Goal: Information Seeking & Learning: Learn about a topic

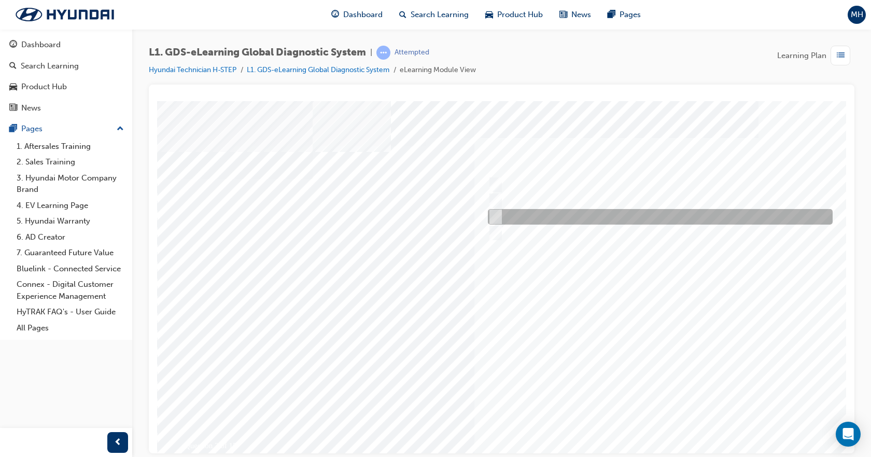
click at [494, 215] on input "Notification on a new update" at bounding box center [493, 216] width 11 height 11
radio input "true"
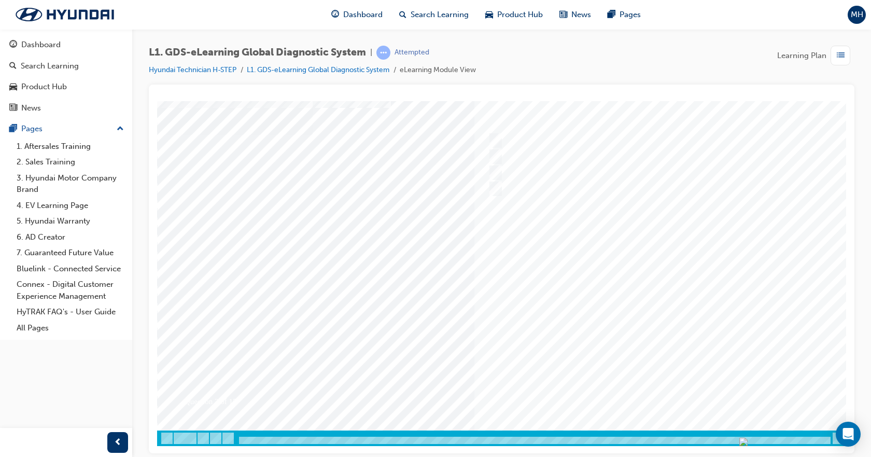
scroll to position [45, 0]
click at [661, 330] on div at bounding box center [509, 250] width 705 height 389
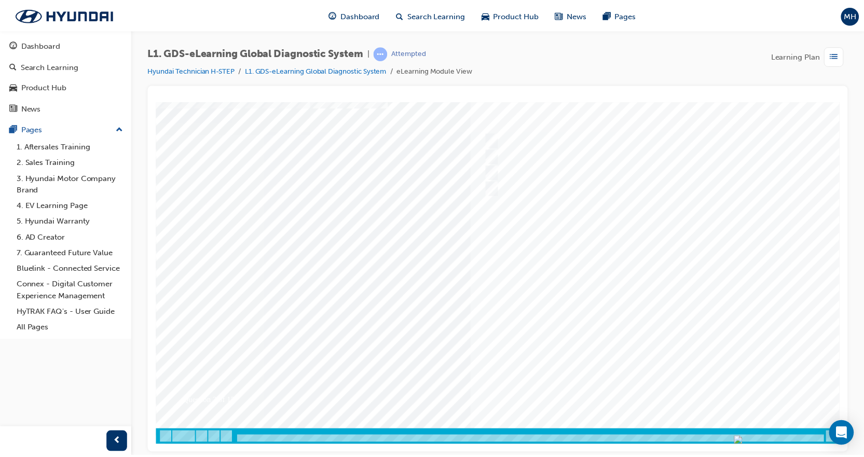
scroll to position [0, 0]
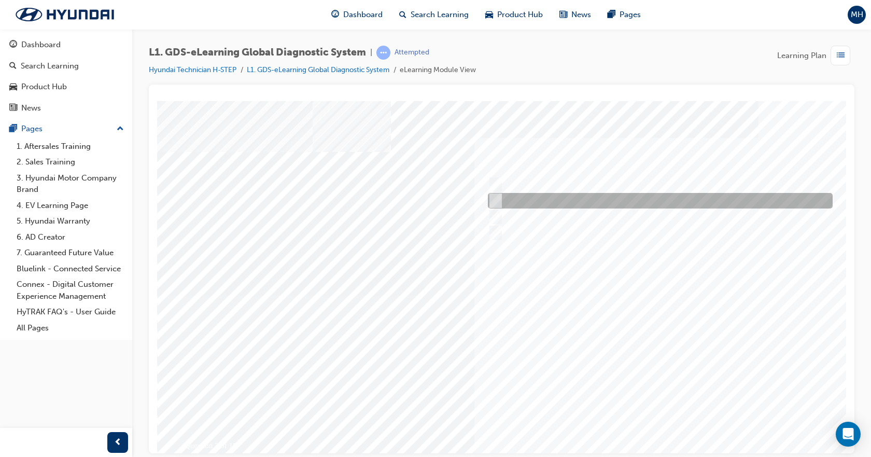
click at [497, 199] on input "Smart EV Solution" at bounding box center [493, 200] width 11 height 11
checkbox input "true"
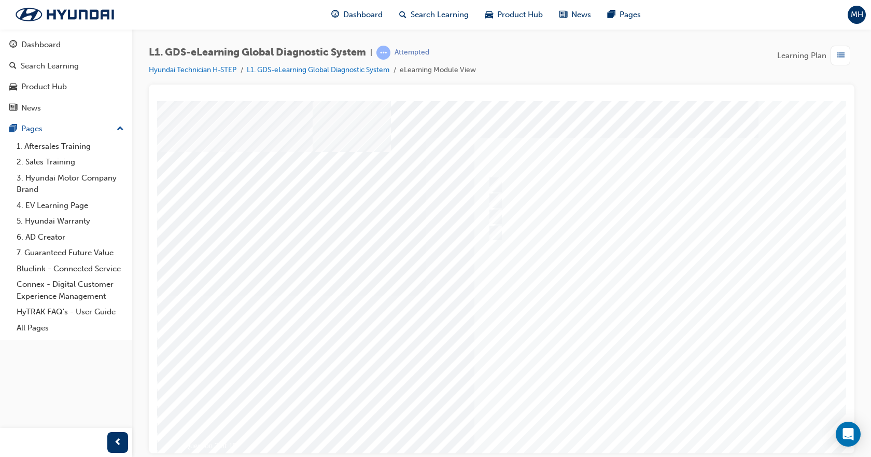
click at [499, 217] on div at bounding box center [509, 295] width 705 height 389
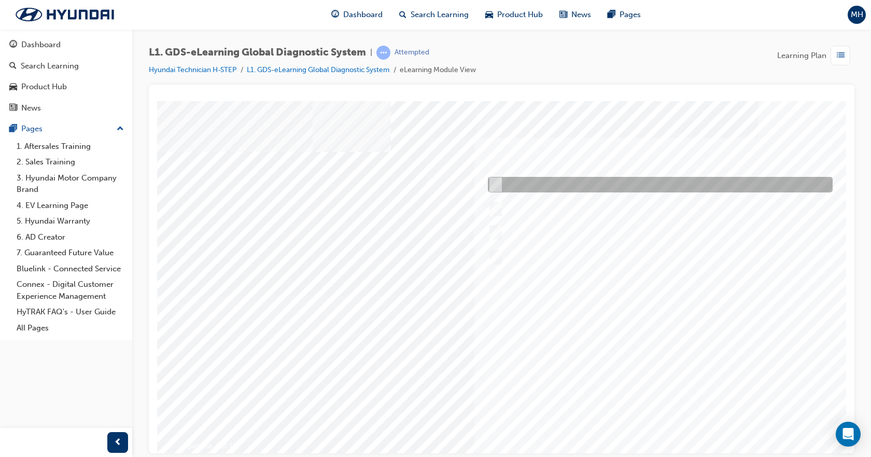
click at [546, 186] on div at bounding box center [657, 185] width 345 height 16
radio input "true"
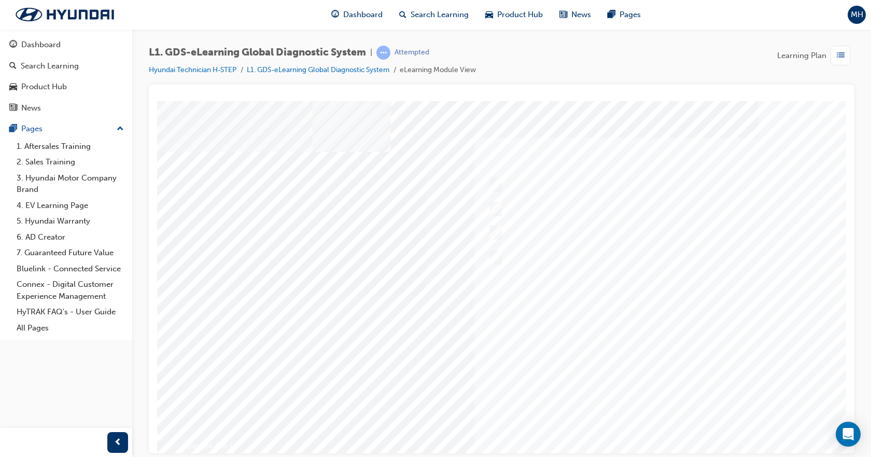
click at [646, 376] on div at bounding box center [509, 295] width 705 height 389
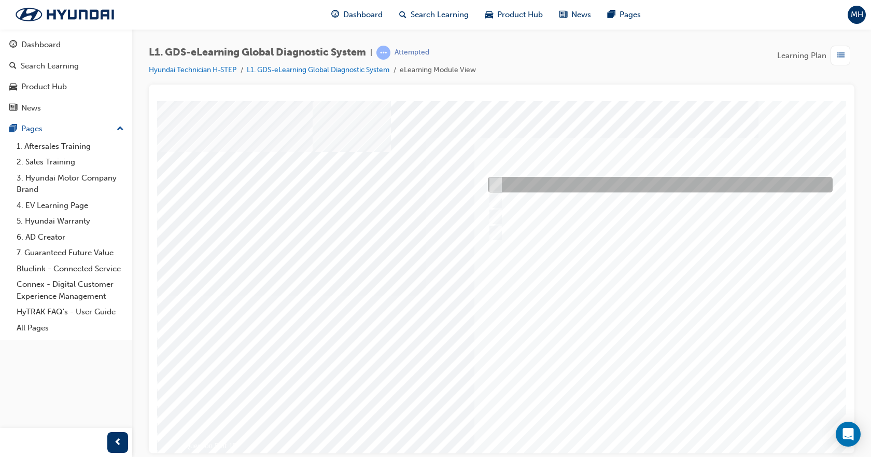
click at [490, 179] on input "From Top Menu by selecting Service Information" at bounding box center [493, 184] width 11 height 11
checkbox input "true"
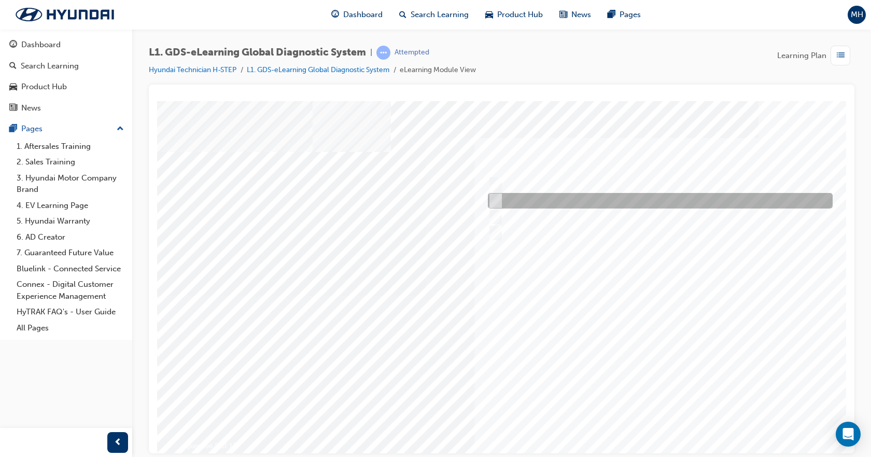
click at [497, 200] on input "From Home Screen Bottom Menu by selecting Service Information" at bounding box center [493, 200] width 11 height 11
checkbox input "true"
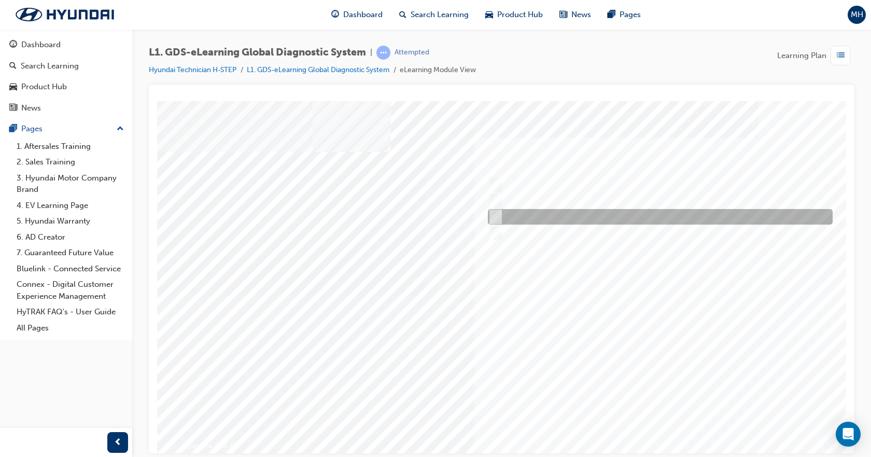
click at [497, 210] on div at bounding box center [657, 217] width 345 height 16
checkbox input "true"
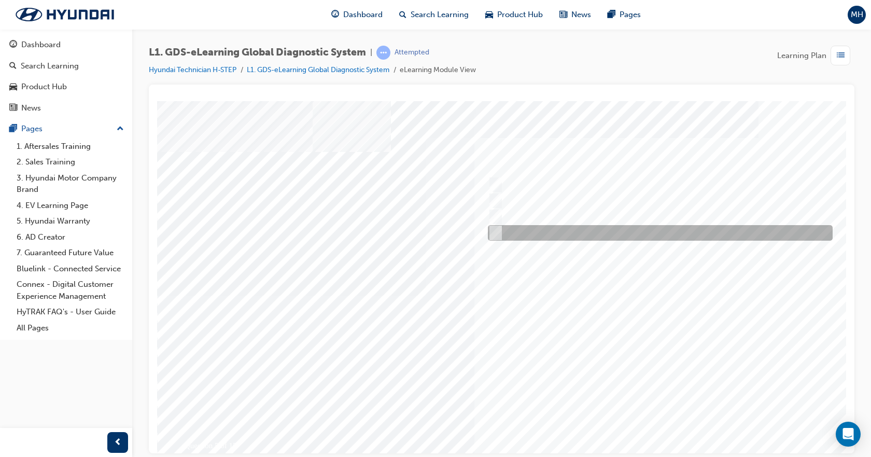
click at [495, 232] on input "From GDS Smart Toolbox by selecting Service Information" at bounding box center [493, 232] width 11 height 11
checkbox input "true"
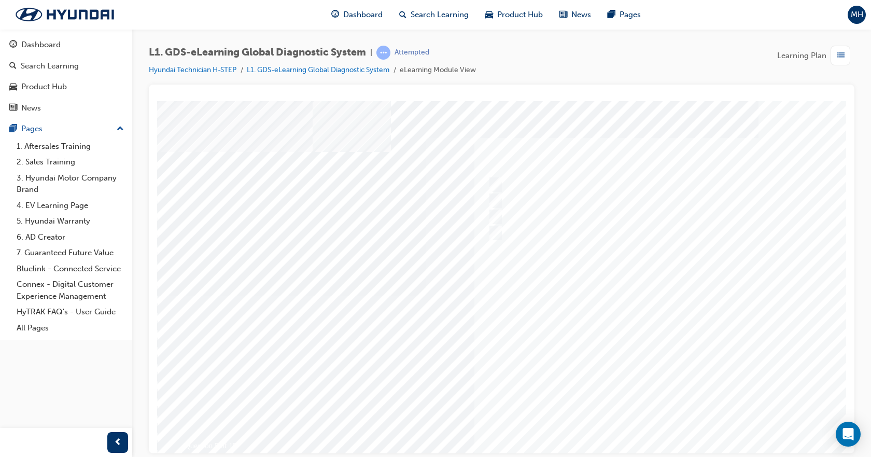
click at [644, 369] on div at bounding box center [509, 295] width 705 height 389
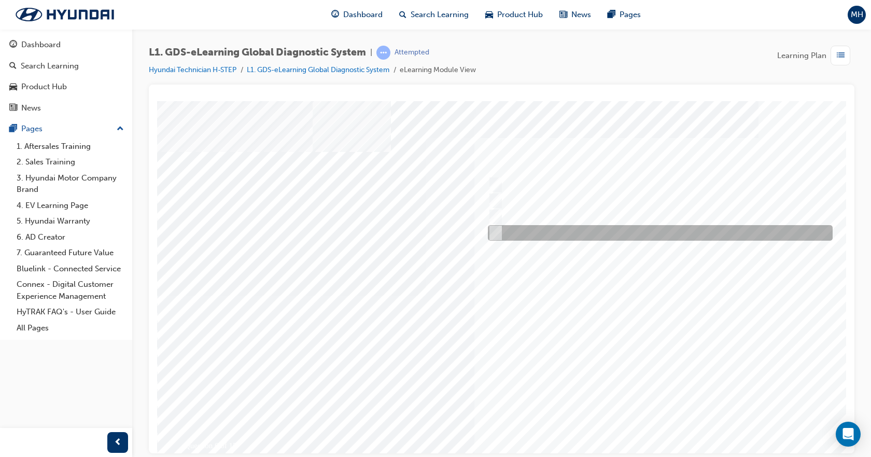
click at [494, 234] on input "Physically look at the component to check if it’s operating" at bounding box center [493, 232] width 11 height 11
checkbox input "true"
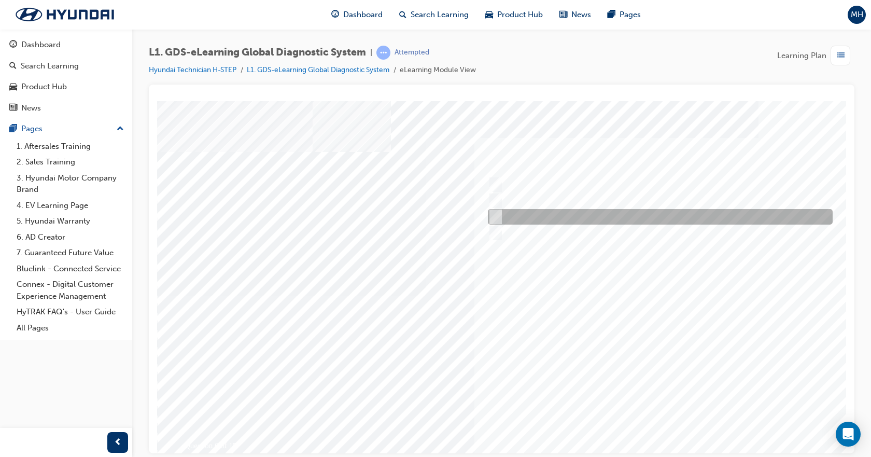
click at [494, 217] on input "Hear if the component to check for operation" at bounding box center [493, 216] width 11 height 11
checkbox input "true"
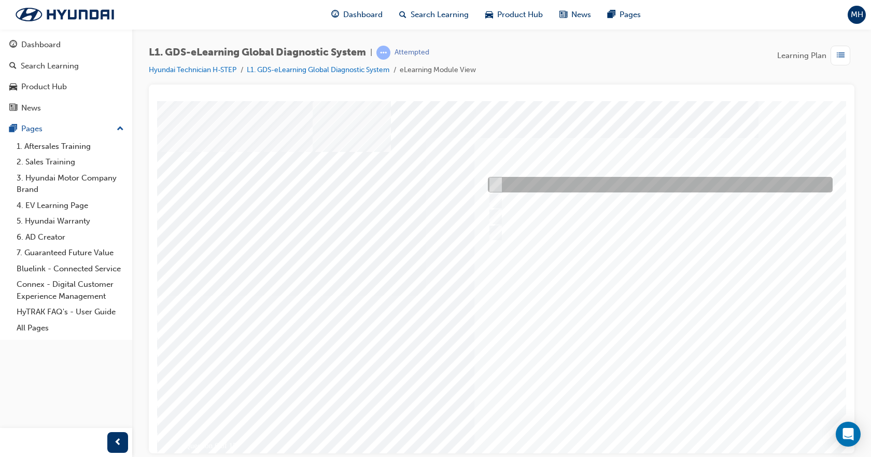
click at [497, 190] on input "Touch and feel to check if component’s operating" at bounding box center [493, 184] width 11 height 11
checkbox input "true"
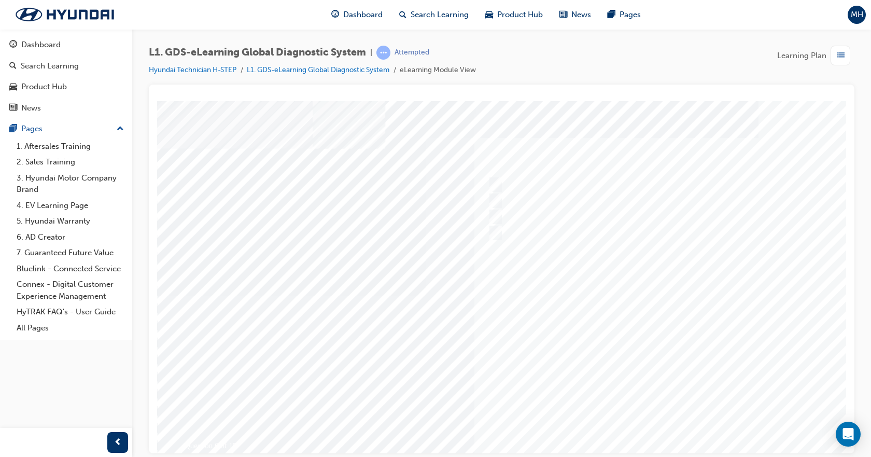
click at [655, 369] on div at bounding box center [509, 295] width 705 height 389
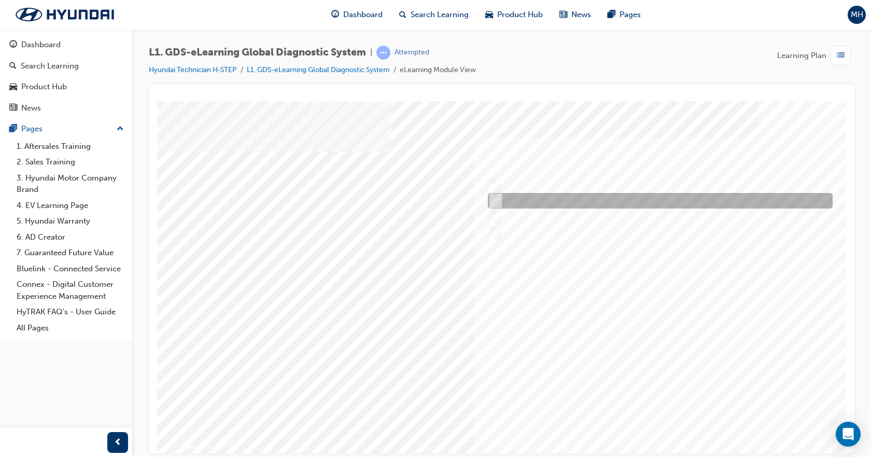
click at [500, 201] on div at bounding box center [657, 201] width 345 height 16
radio input "true"
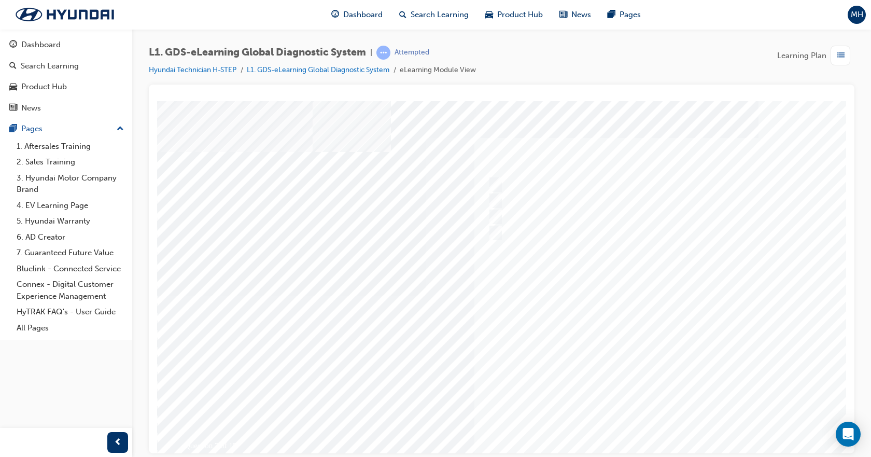
click at [650, 323] on div at bounding box center [509, 295] width 705 height 389
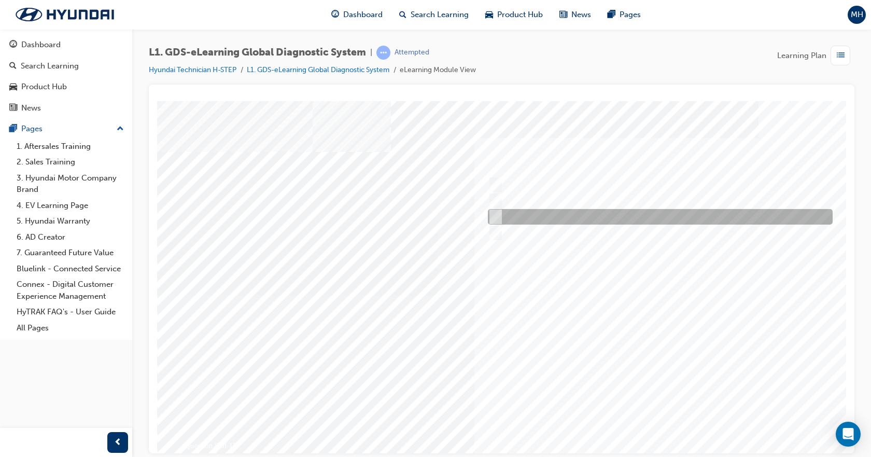
click at [498, 215] on input "Actuation Test" at bounding box center [493, 216] width 11 height 11
radio input "true"
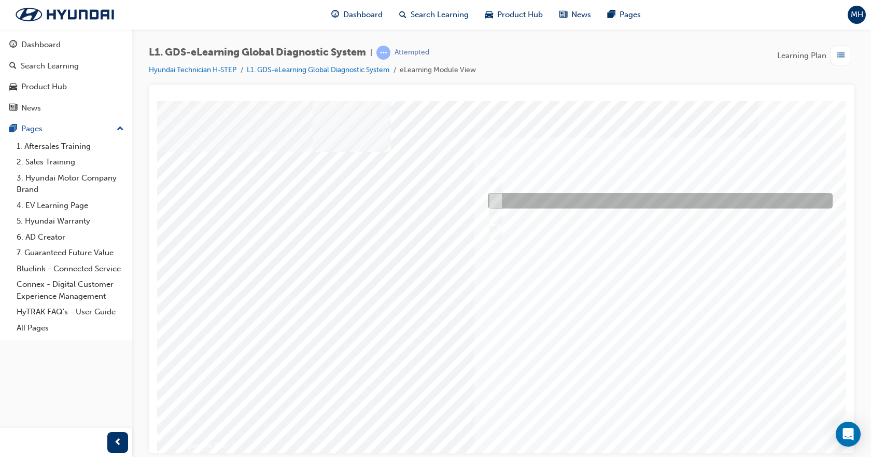
click at [494, 196] on input "S/W Management" at bounding box center [493, 200] width 11 height 11
radio input "true"
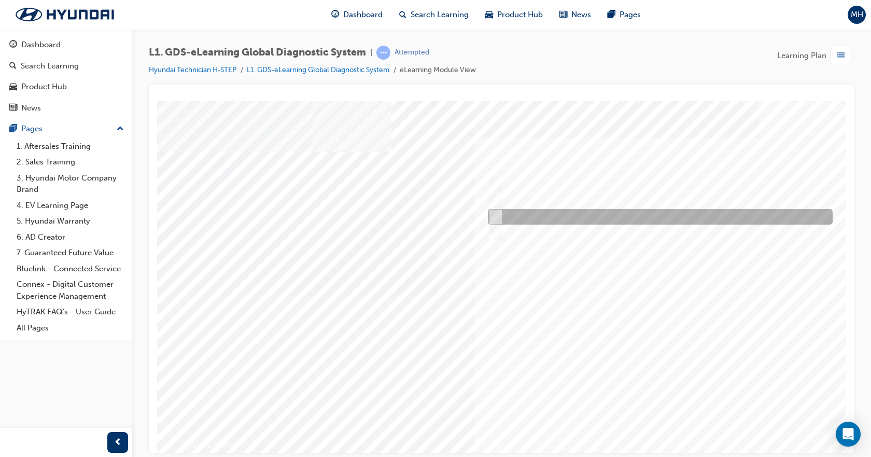
click at [496, 216] on input "Actuation Test" at bounding box center [493, 216] width 11 height 11
radio input "true"
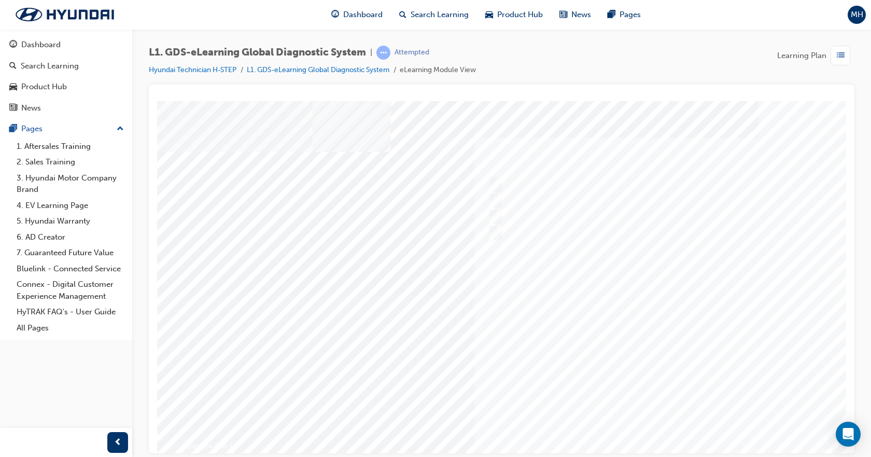
click at [648, 273] on div at bounding box center [509, 295] width 705 height 389
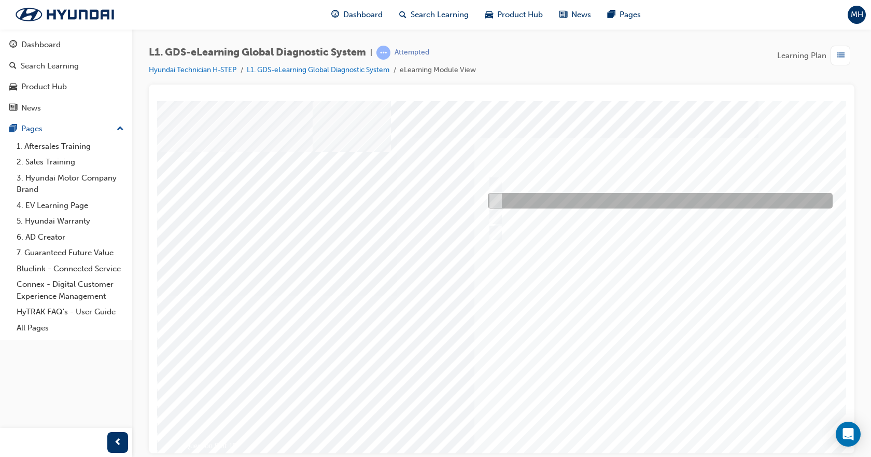
click at [492, 196] on input "Data Recording" at bounding box center [493, 200] width 11 height 11
radio input "true"
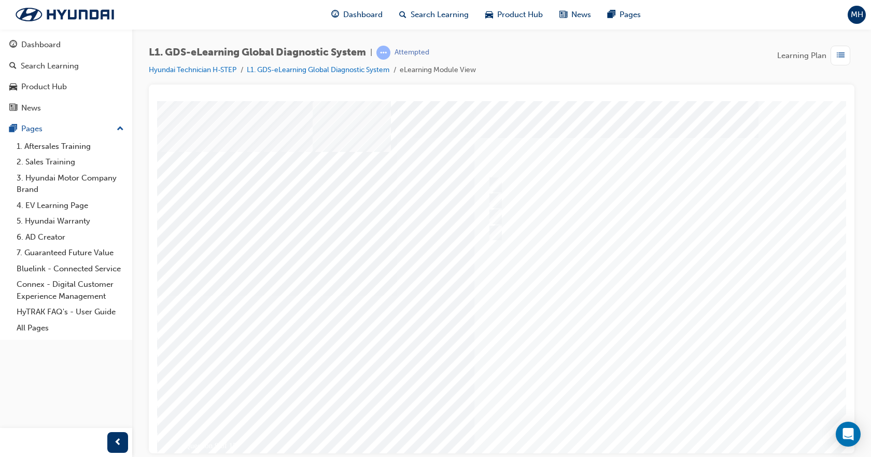
click at [628, 289] on div at bounding box center [509, 295] width 705 height 389
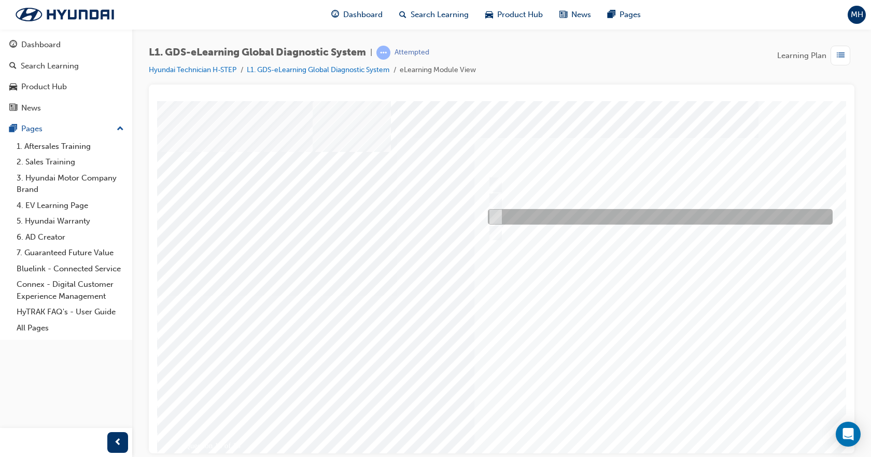
click at [491, 212] on input "S/W Management" at bounding box center [493, 216] width 11 height 11
radio input "true"
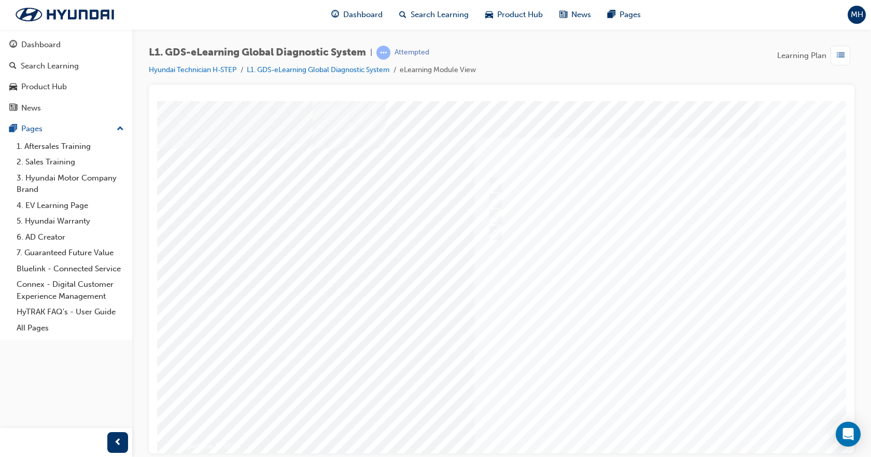
click at [648, 343] on div at bounding box center [509, 295] width 705 height 389
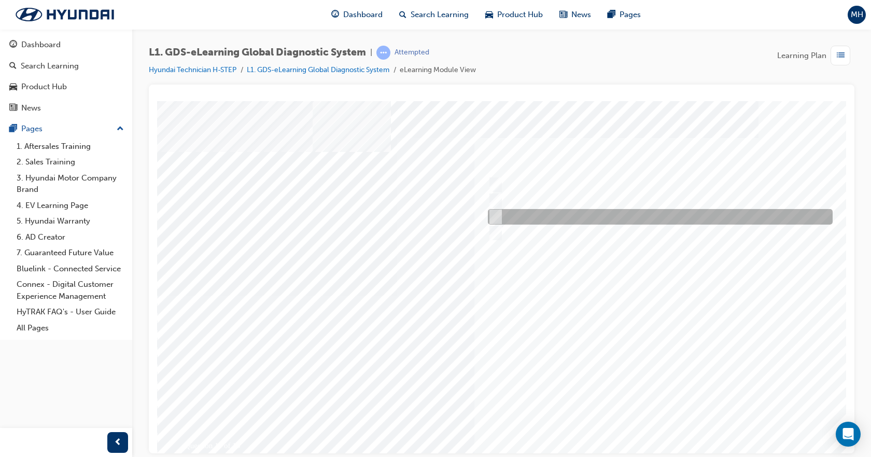
click at [496, 214] on input "To view measured data of the vehicle" at bounding box center [493, 216] width 11 height 11
radio input "true"
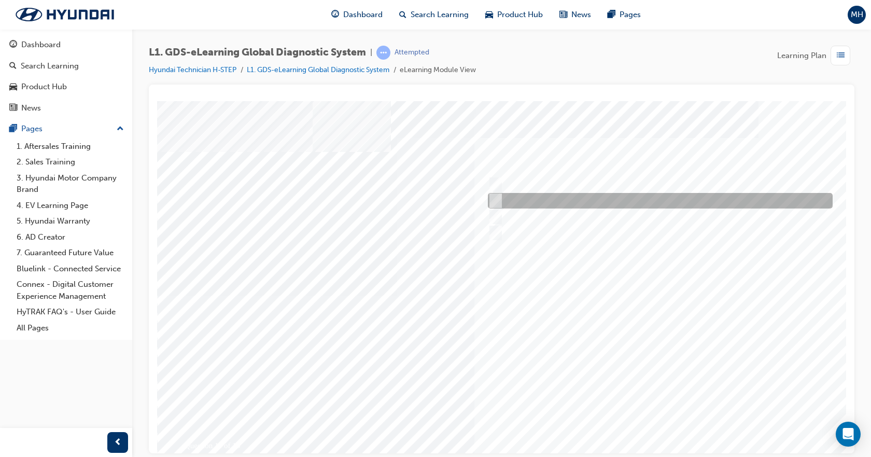
click at [491, 202] on input "To view the oscilloscope using the VMI" at bounding box center [493, 200] width 11 height 11
radio input "true"
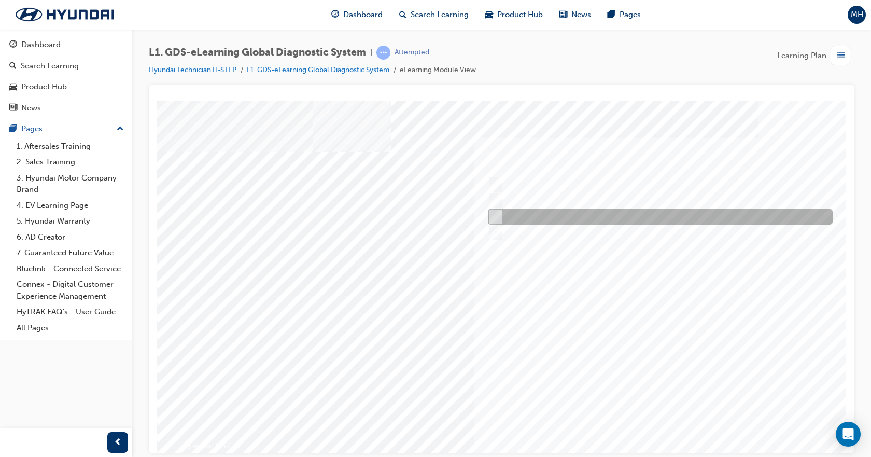
click at [496, 216] on input "To view measured data of the vehicle" at bounding box center [493, 216] width 11 height 11
radio input "true"
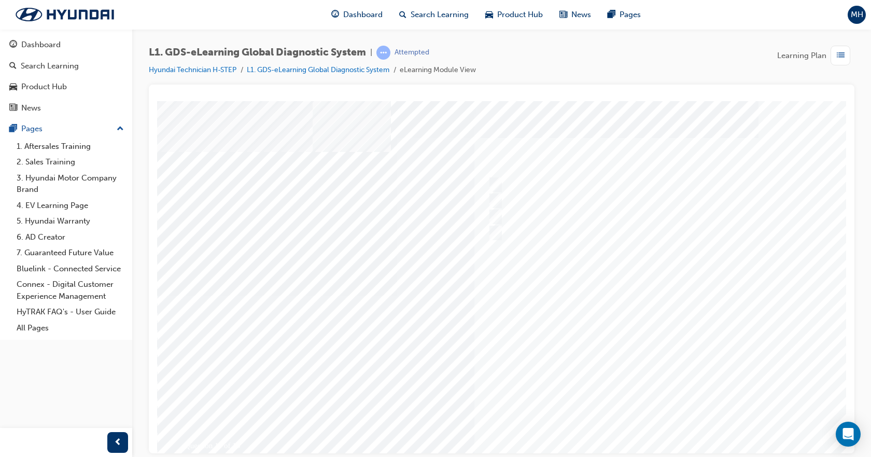
click at [673, 308] on div at bounding box center [509, 295] width 705 height 389
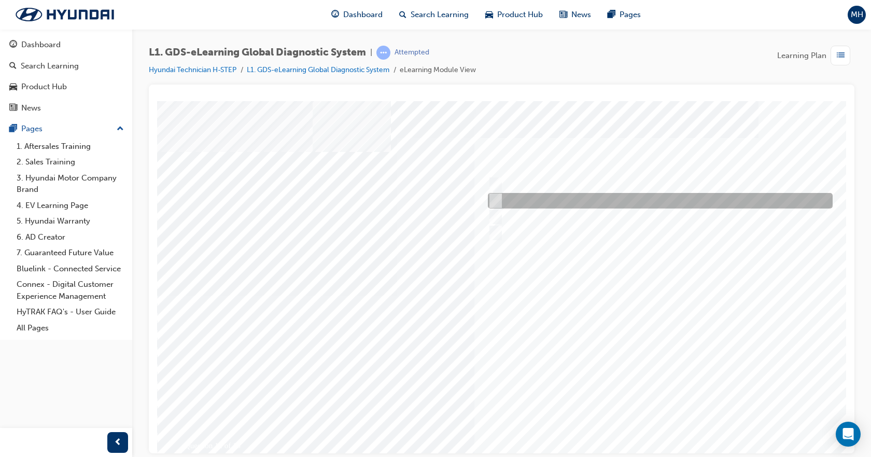
click at [494, 199] on input "Active, Pending and History" at bounding box center [493, 200] width 11 height 11
radio input "true"
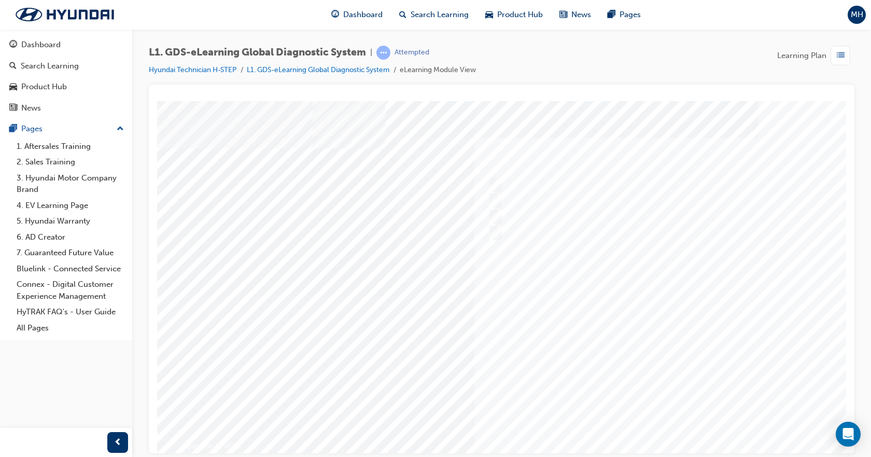
click at [672, 296] on div at bounding box center [509, 295] width 705 height 389
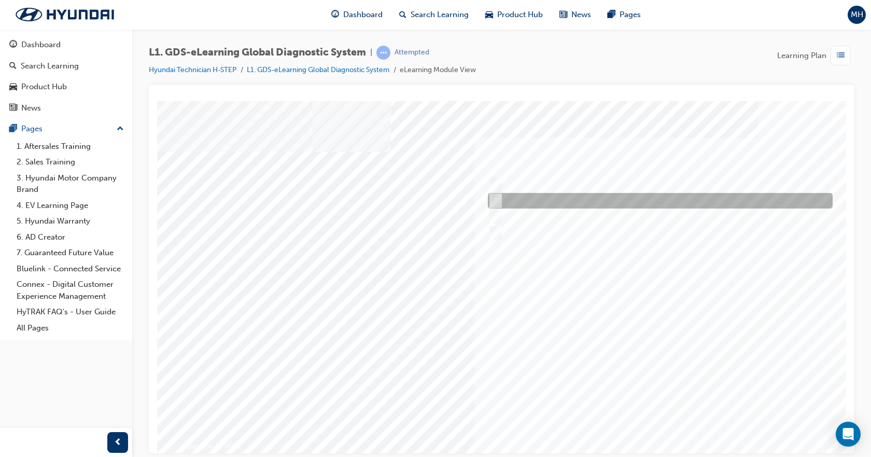
click at [549, 202] on div at bounding box center [657, 201] width 345 height 16
radio input "true"
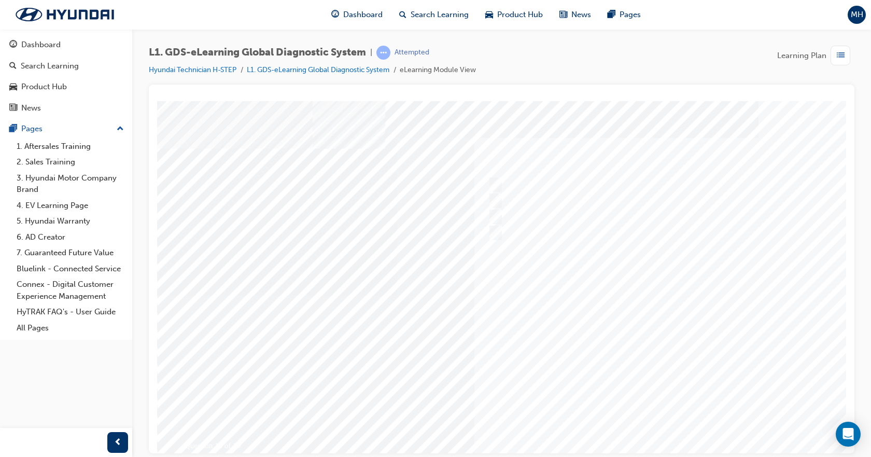
click at [654, 356] on div at bounding box center [509, 295] width 705 height 389
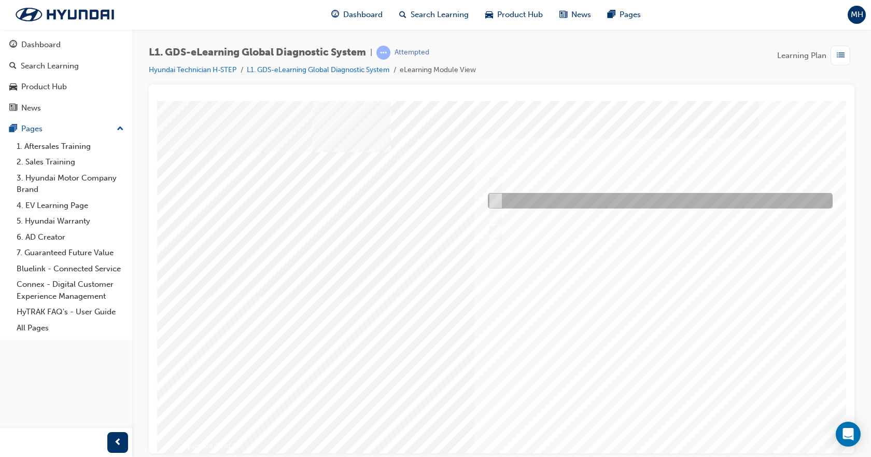
click at [501, 203] on div at bounding box center [657, 201] width 345 height 16
radio input "true"
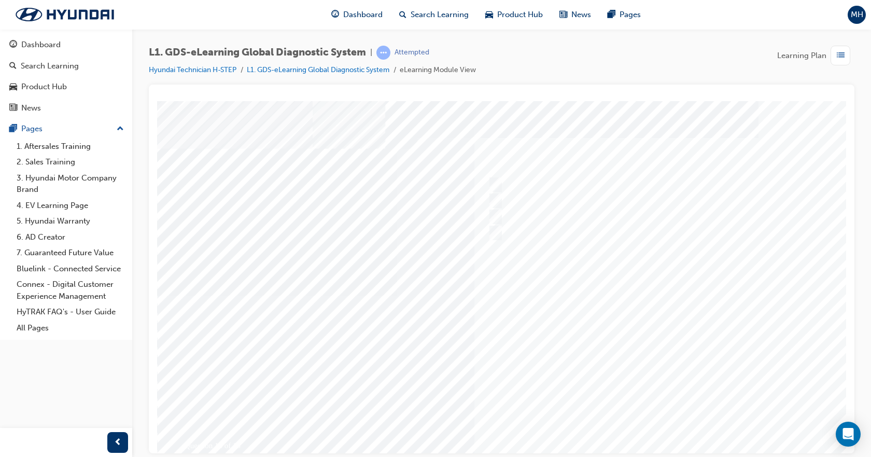
click at [635, 338] on div at bounding box center [509, 295] width 705 height 389
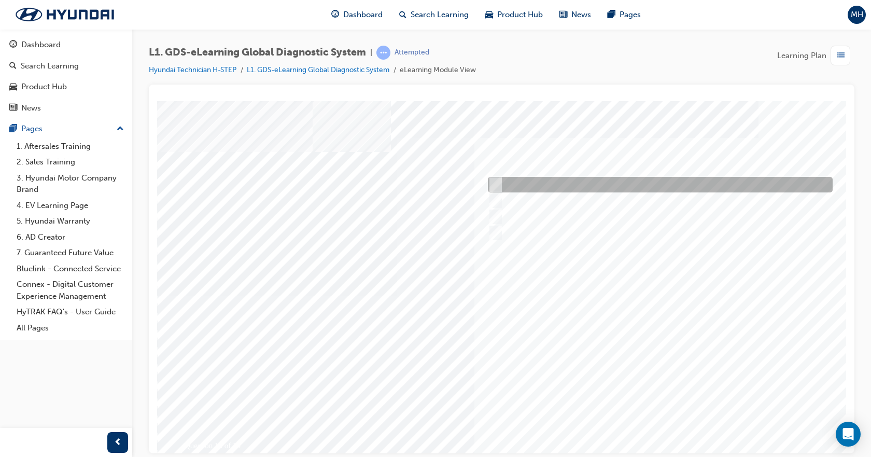
click at [503, 186] on div at bounding box center [657, 185] width 345 height 16
radio input "true"
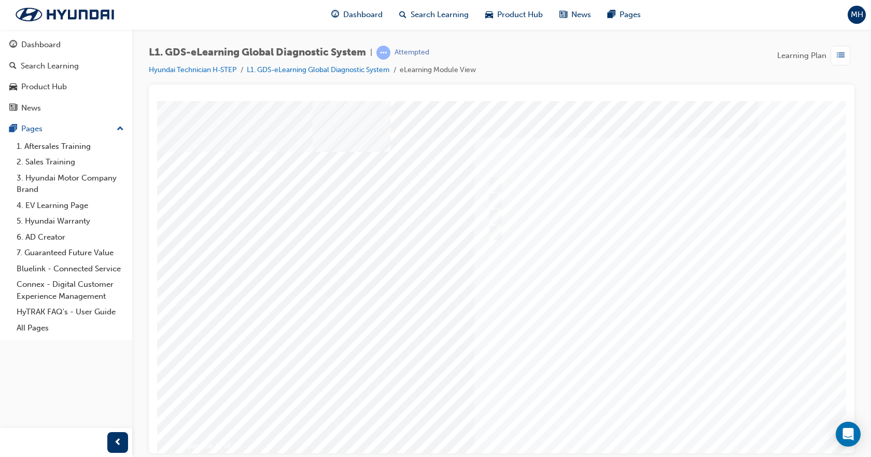
click at [654, 342] on div at bounding box center [509, 295] width 705 height 389
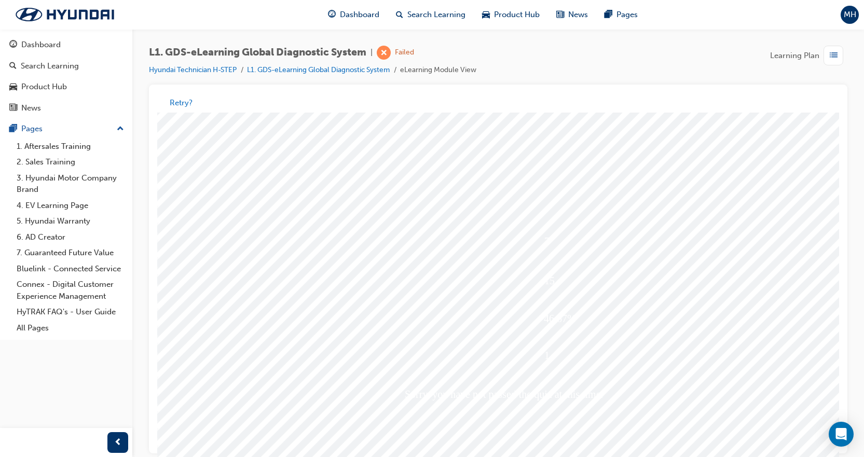
scroll to position [45, 0]
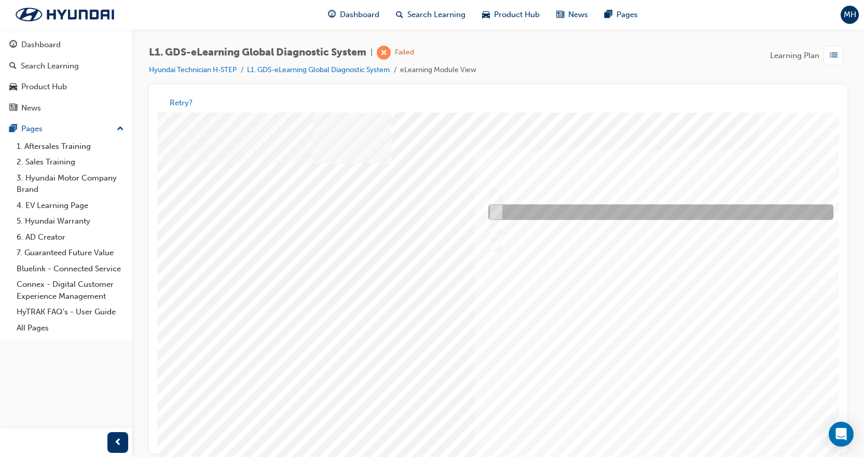
click at [567, 215] on div at bounding box center [657, 213] width 345 height 16
radio input "true"
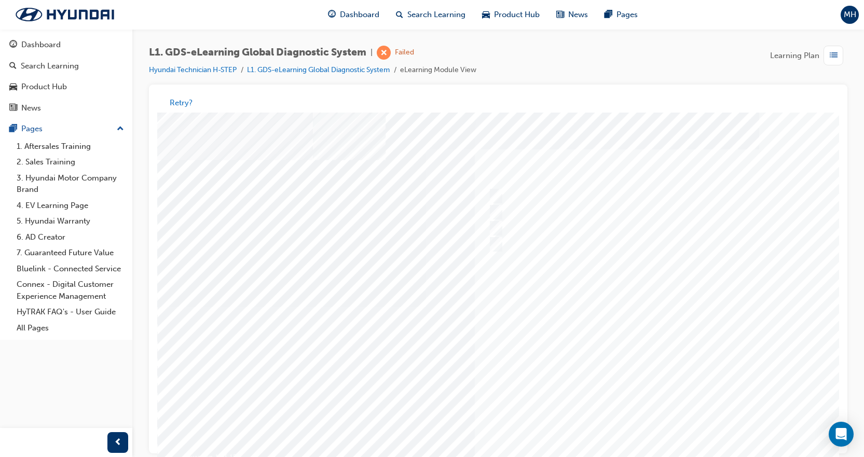
click at [648, 330] on div at bounding box center [509, 307] width 705 height 389
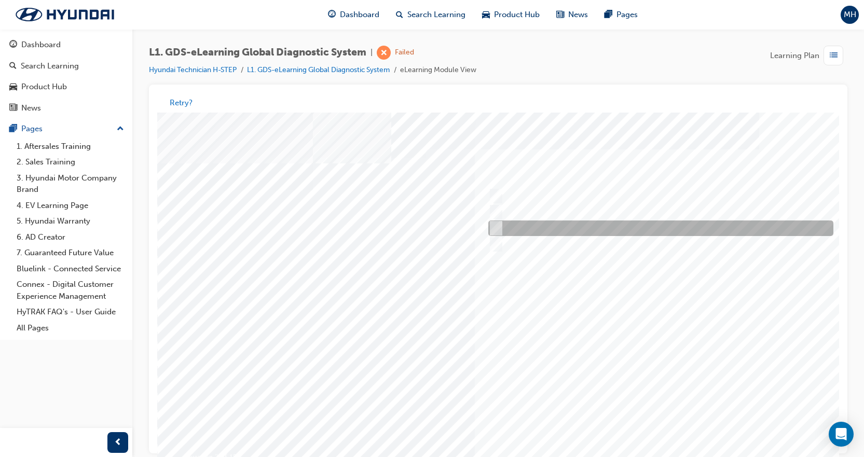
click at [500, 224] on div at bounding box center [657, 229] width 345 height 16
radio input "true"
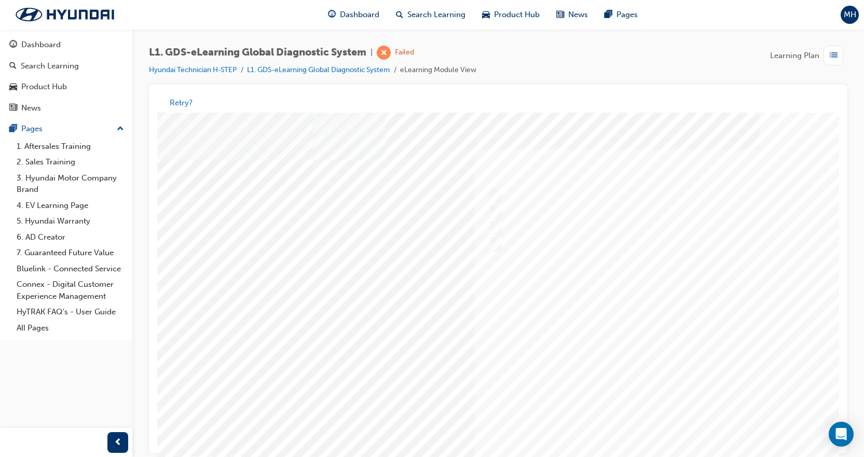
click at [628, 275] on div at bounding box center [509, 307] width 705 height 389
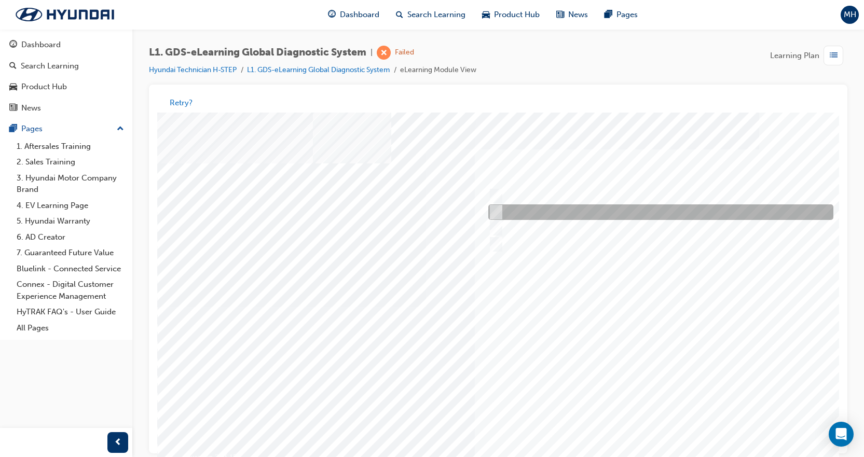
click at [507, 209] on div at bounding box center [657, 213] width 345 height 16
checkbox input "true"
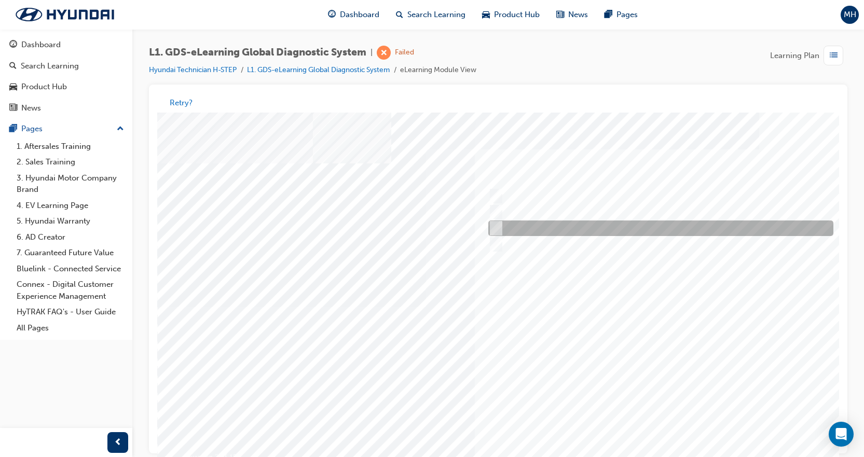
click at [503, 224] on div at bounding box center [657, 229] width 345 height 16
checkbox input "true"
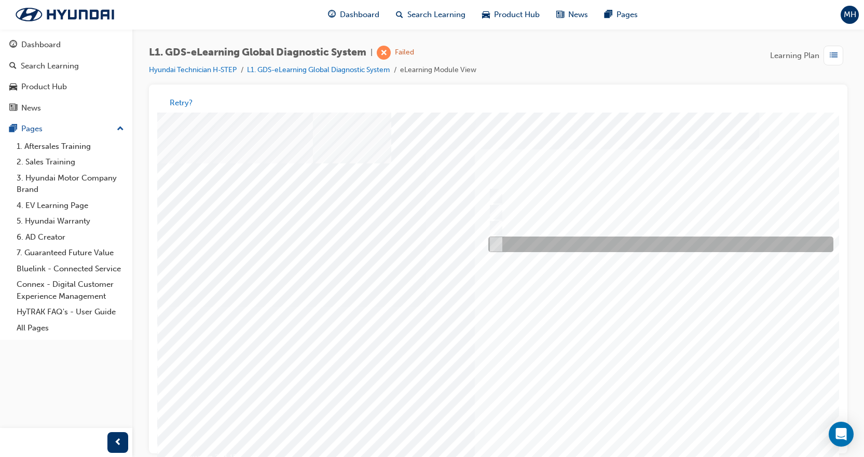
click at [510, 244] on div at bounding box center [657, 245] width 345 height 16
checkbox input "true"
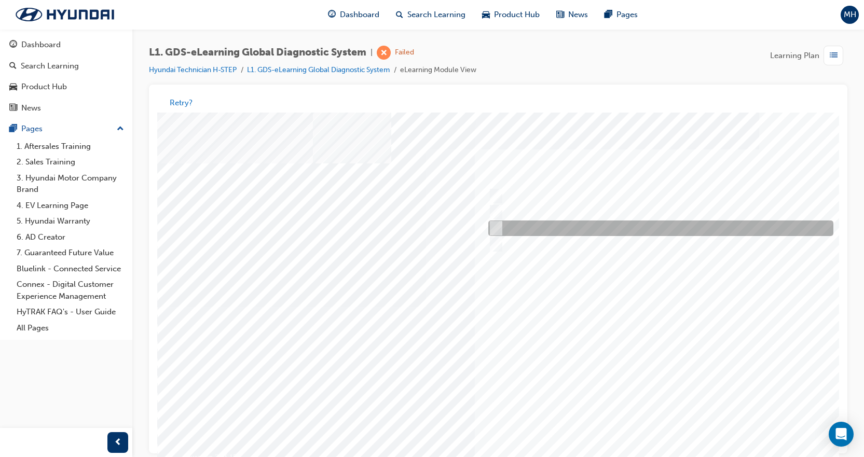
click at [516, 227] on div at bounding box center [657, 229] width 345 height 16
checkbox input "false"
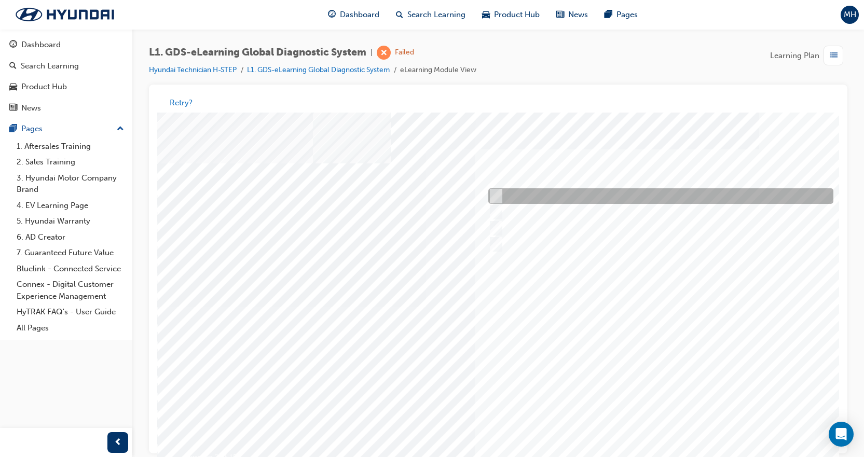
click at [511, 201] on div at bounding box center [657, 197] width 345 height 16
checkbox input "true"
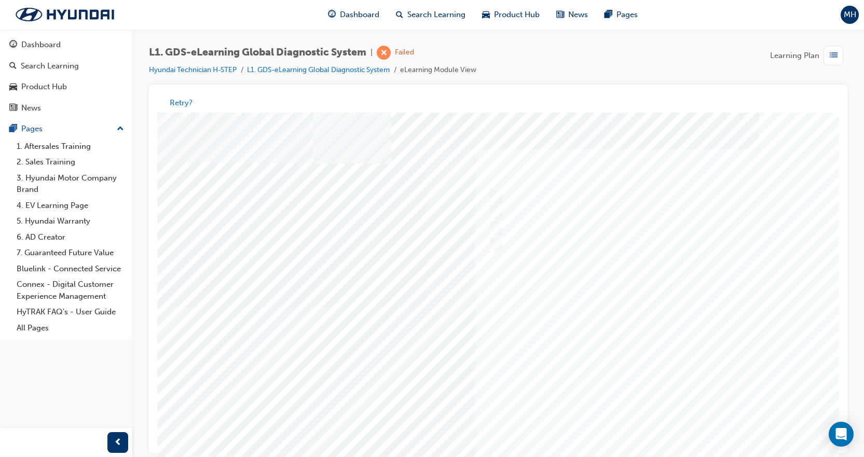
click at [652, 318] on div at bounding box center [509, 307] width 705 height 389
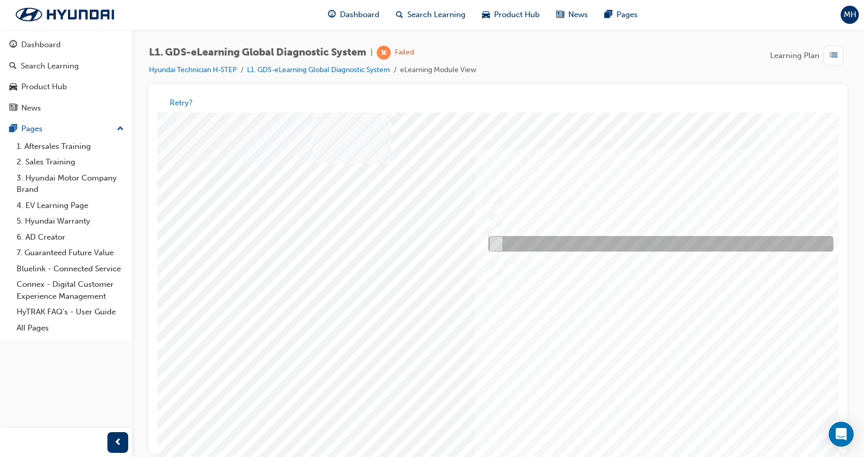
click at [502, 246] on div at bounding box center [657, 245] width 345 height 16
radio input "true"
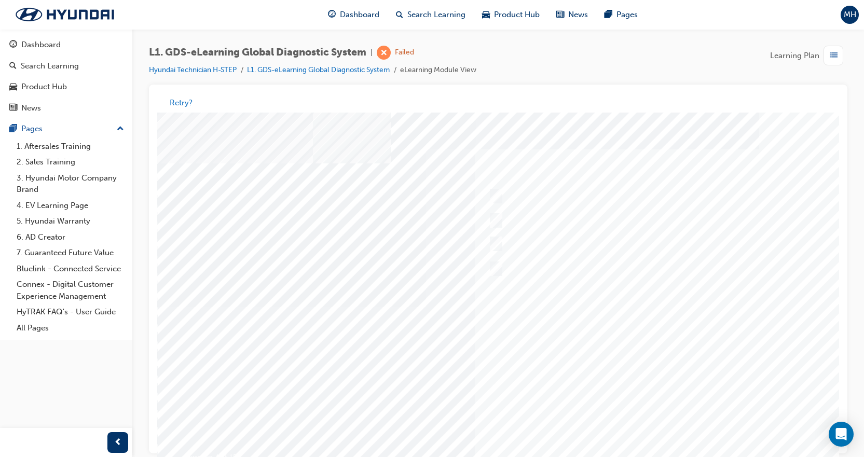
click at [641, 325] on div at bounding box center [509, 307] width 705 height 389
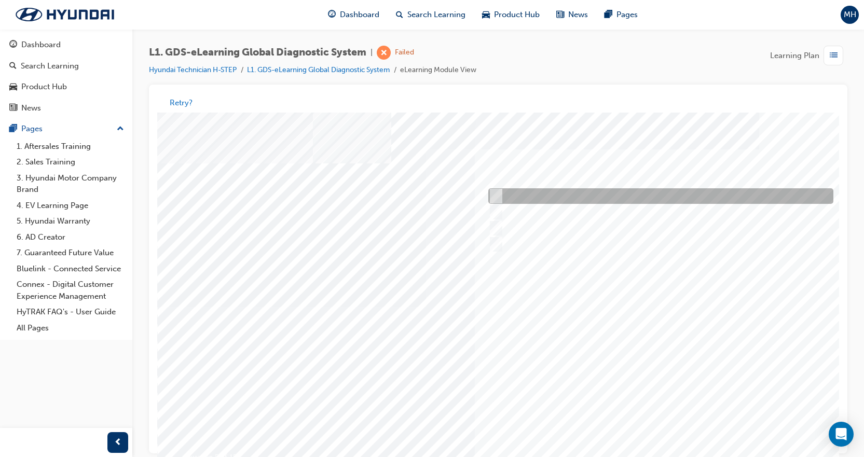
click at [493, 193] on input "From Top Menu by selecting Service Information" at bounding box center [493, 196] width 11 height 11
checkbox input "true"
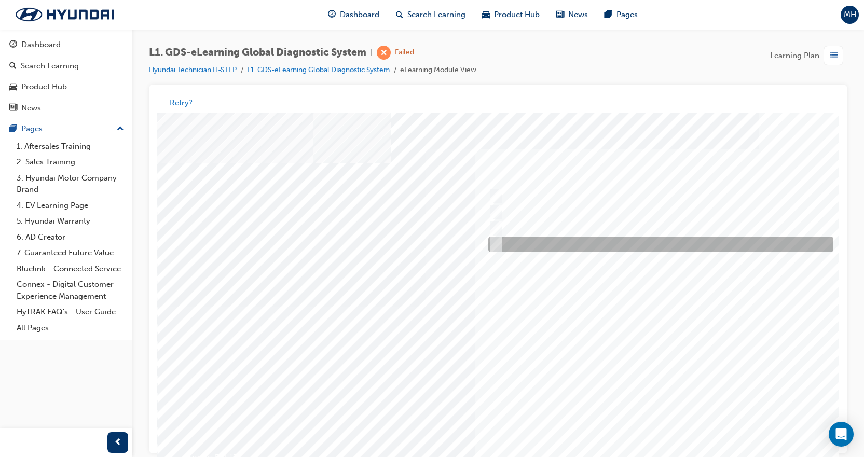
click at [501, 244] on div at bounding box center [657, 245] width 345 height 16
checkbox input "true"
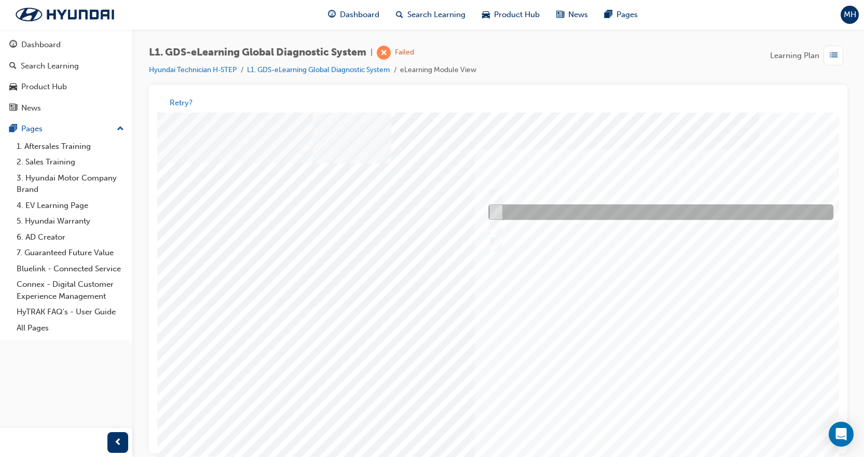
click at [497, 209] on input "From Home Screen Bottom Menu by selecting Service Information" at bounding box center [493, 212] width 11 height 11
checkbox input "true"
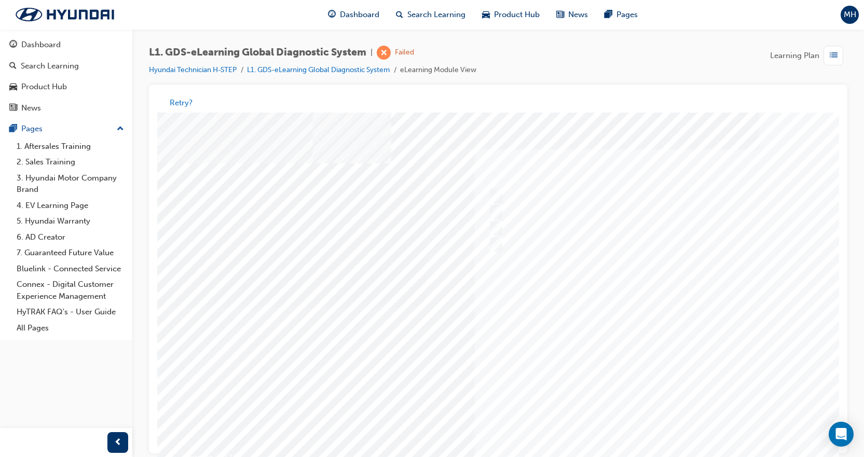
click at [649, 306] on div at bounding box center [509, 307] width 705 height 389
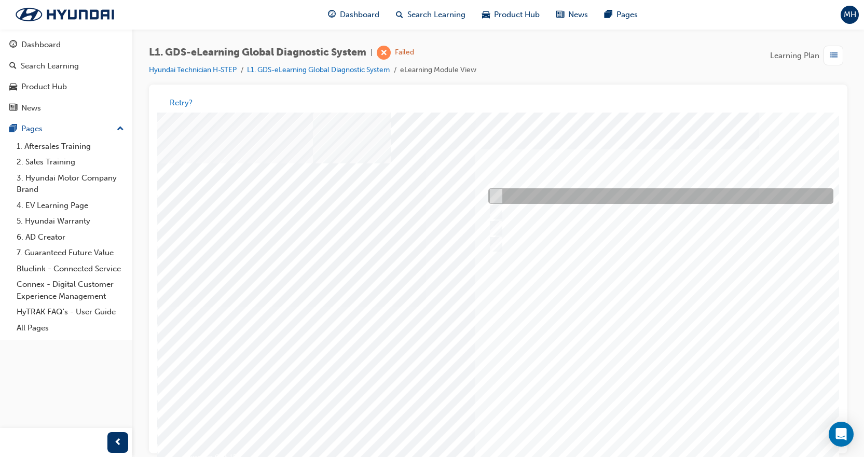
click at [503, 197] on div at bounding box center [657, 197] width 345 height 16
checkbox input "true"
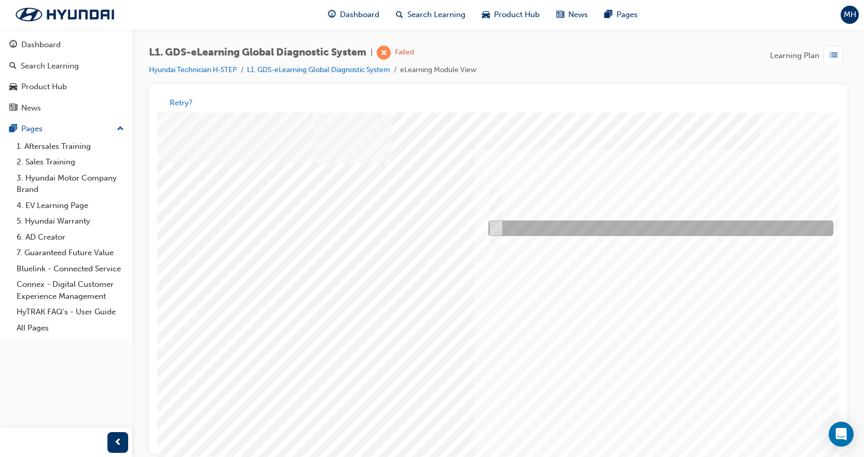
click at [510, 233] on div at bounding box center [657, 229] width 345 height 16
checkbox input "true"
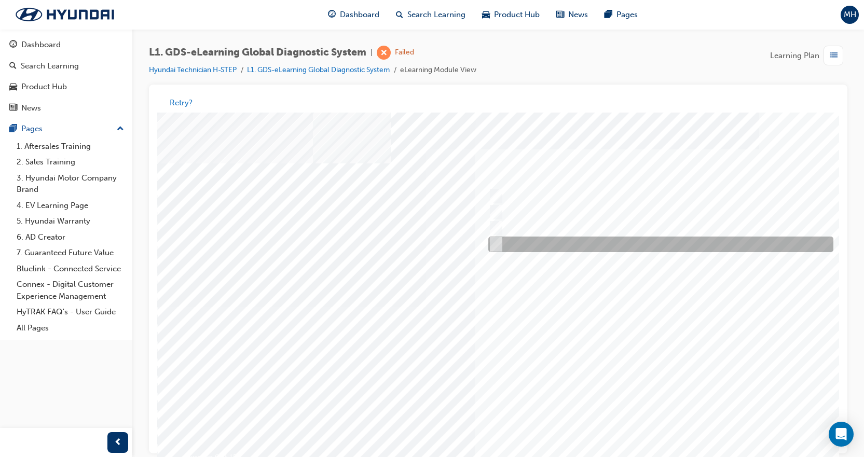
click at [509, 243] on div at bounding box center [657, 245] width 345 height 16
checkbox input "true"
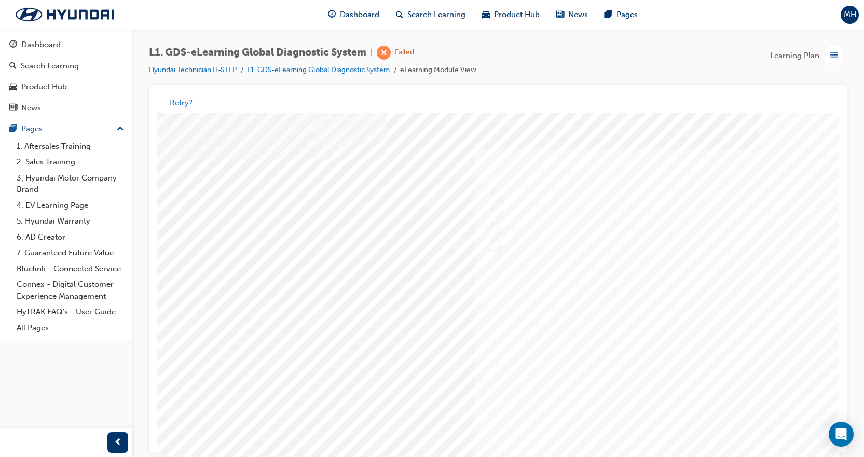
click at [592, 321] on div at bounding box center [509, 307] width 705 height 389
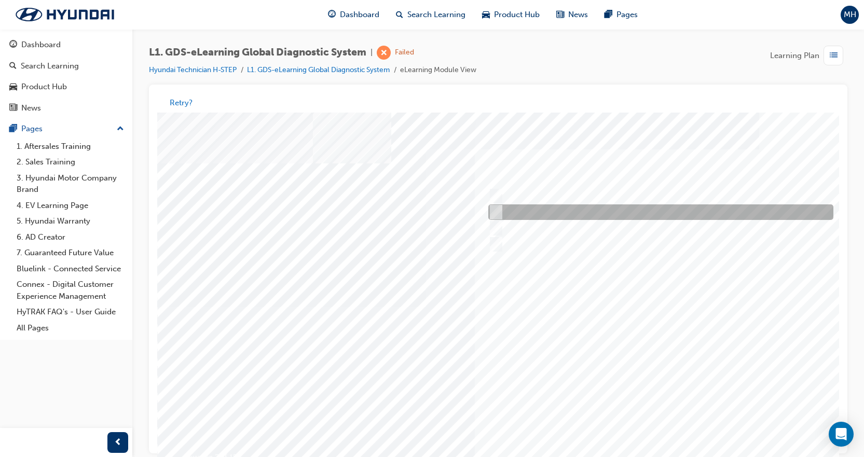
click at [542, 215] on div at bounding box center [657, 213] width 345 height 16
radio input "true"
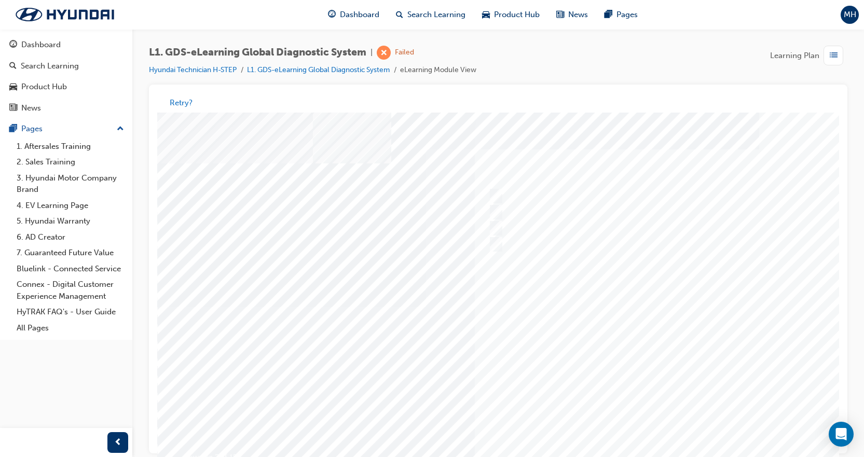
click at [634, 395] on div at bounding box center [509, 307] width 705 height 389
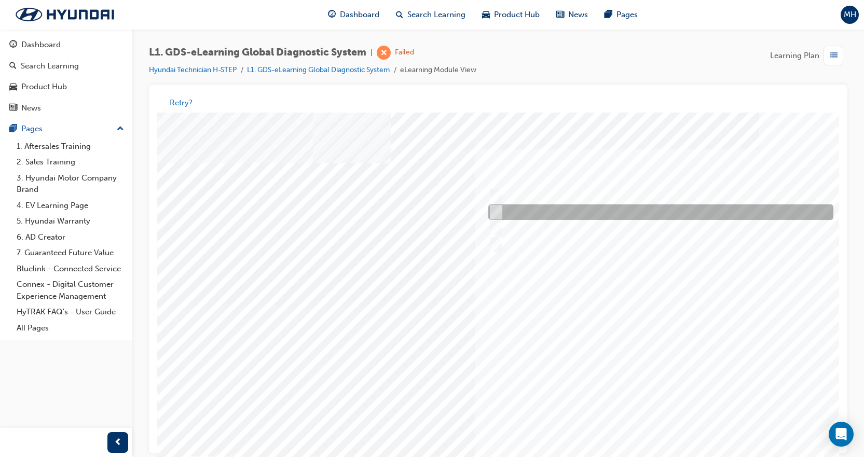
click at [553, 218] on div at bounding box center [657, 213] width 345 height 16
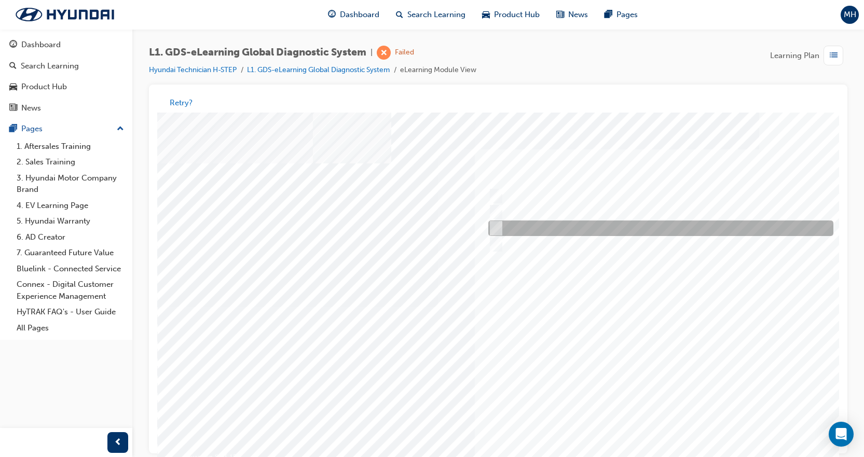
click at [552, 226] on div at bounding box center [657, 229] width 345 height 16
radio input "false"
radio input "true"
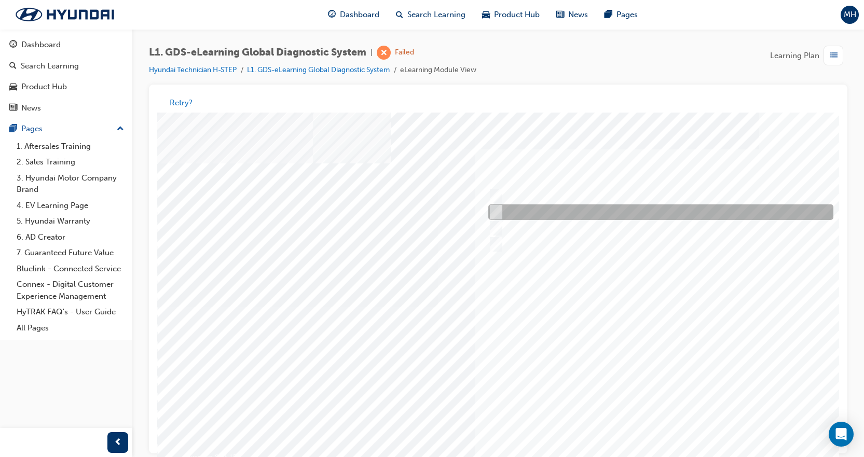
click at [551, 215] on div at bounding box center [657, 213] width 345 height 16
radio input "true"
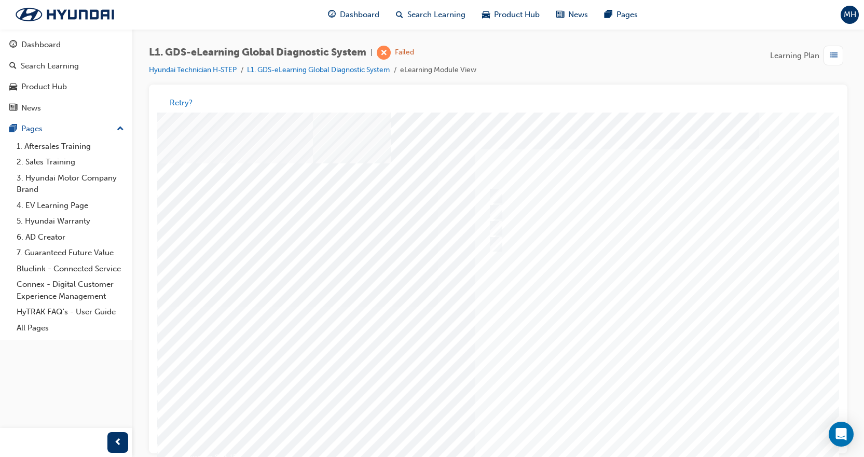
click at [598, 302] on div at bounding box center [509, 307] width 705 height 389
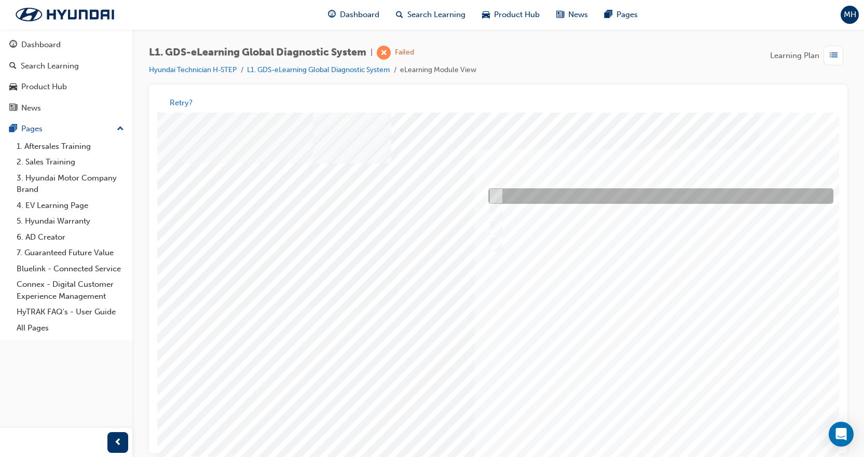
click at [531, 195] on div at bounding box center [657, 197] width 345 height 16
radio input "true"
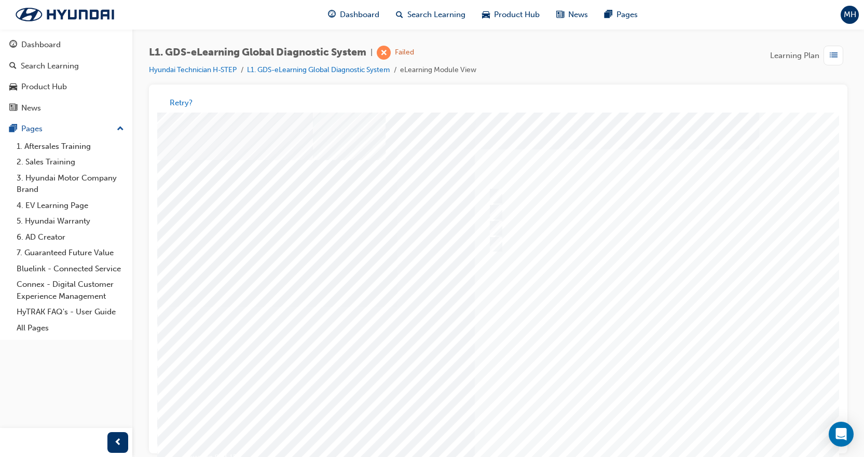
click at [639, 354] on div at bounding box center [509, 307] width 705 height 389
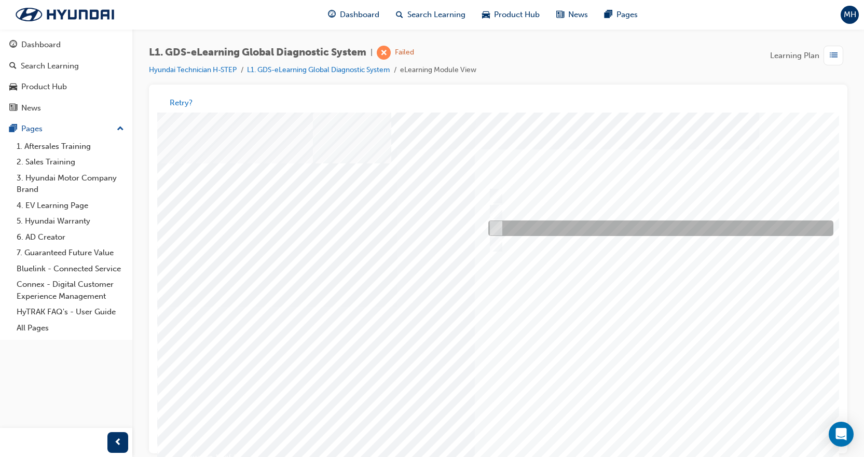
click at [517, 228] on div at bounding box center [657, 229] width 345 height 16
radio input "true"
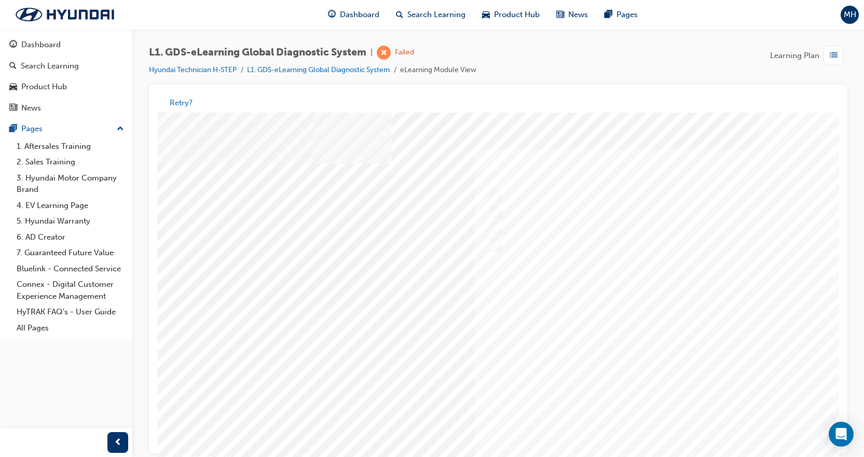
click at [599, 306] on div at bounding box center [509, 307] width 705 height 389
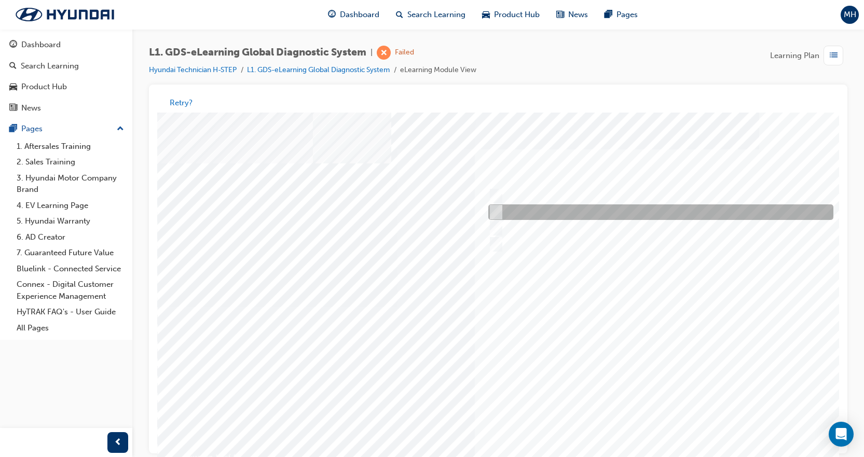
click at [582, 210] on div at bounding box center [657, 213] width 345 height 16
radio input "true"
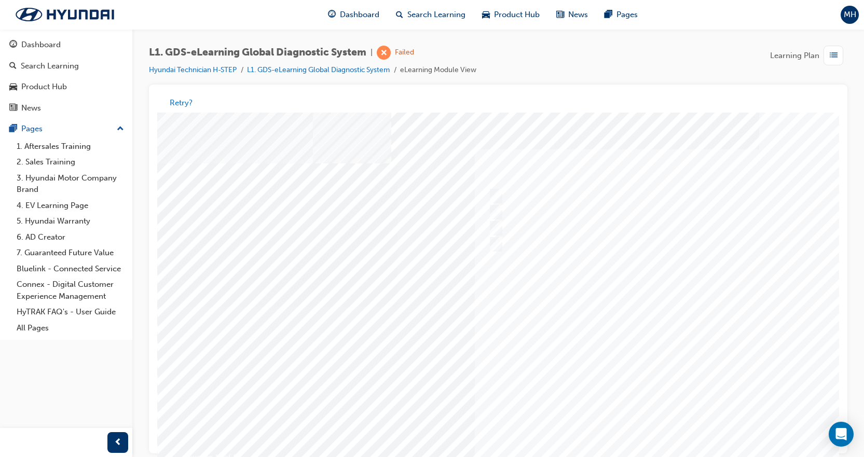
click at [642, 335] on div at bounding box center [509, 307] width 705 height 389
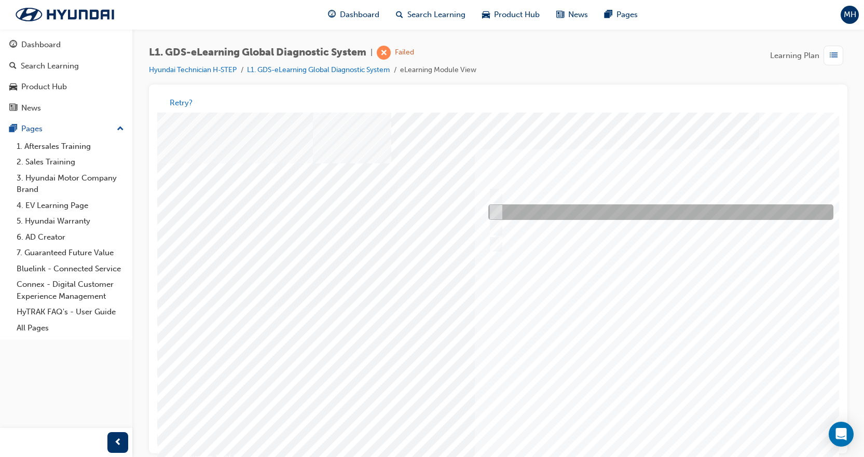
click at [537, 218] on div at bounding box center [657, 213] width 345 height 16
radio input "true"
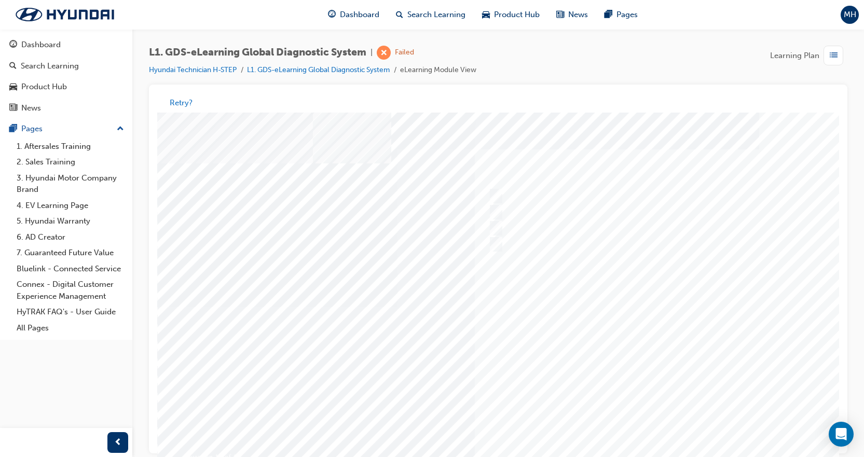
click at [640, 335] on div at bounding box center [509, 307] width 705 height 389
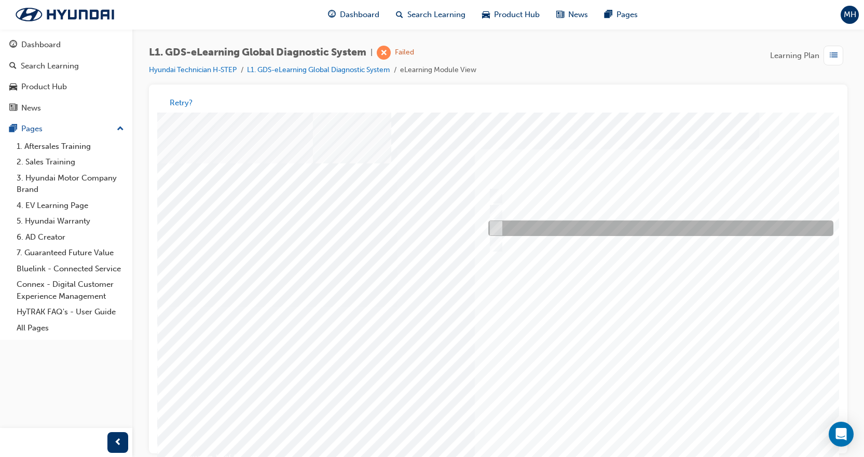
click at [561, 224] on div at bounding box center [657, 229] width 345 height 16
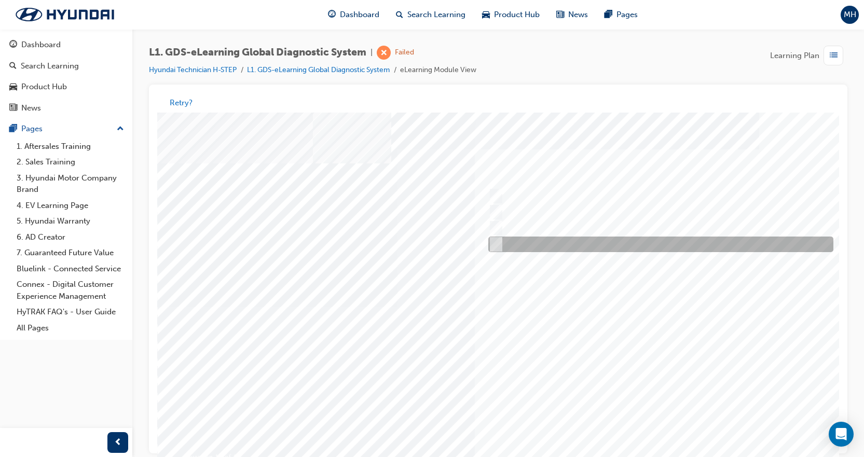
click at [558, 241] on div at bounding box center [657, 245] width 345 height 16
radio input "false"
radio input "true"
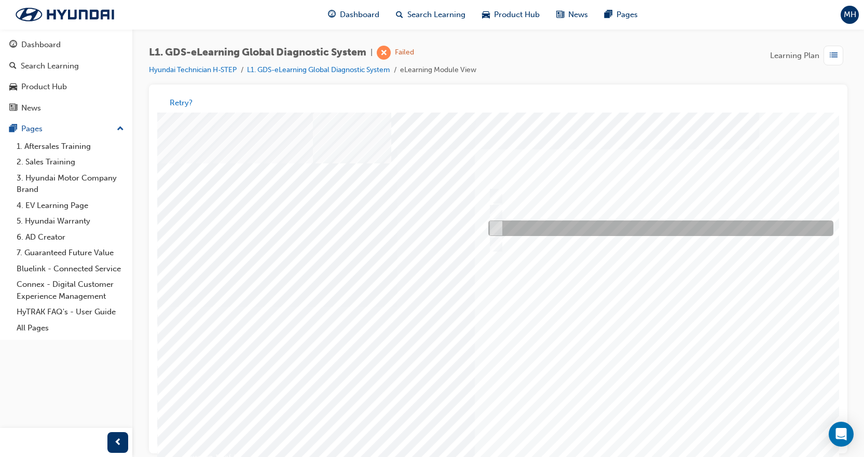
click at [560, 226] on div at bounding box center [657, 229] width 345 height 16
radio input "true"
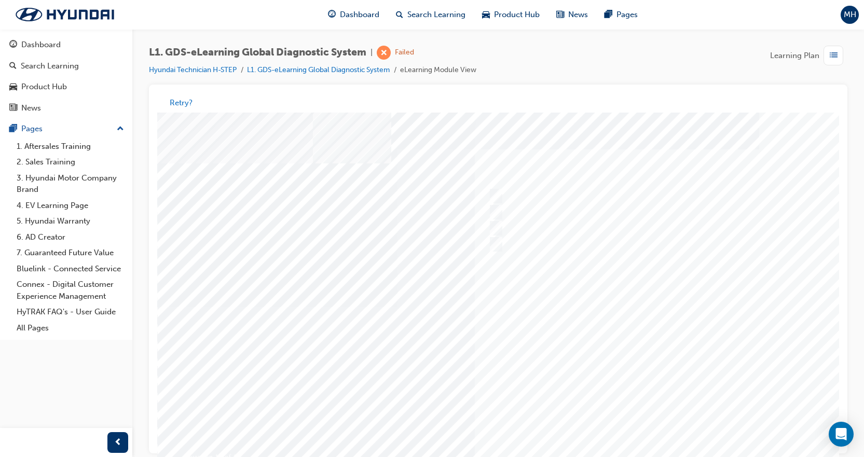
click at [641, 332] on div at bounding box center [509, 307] width 705 height 389
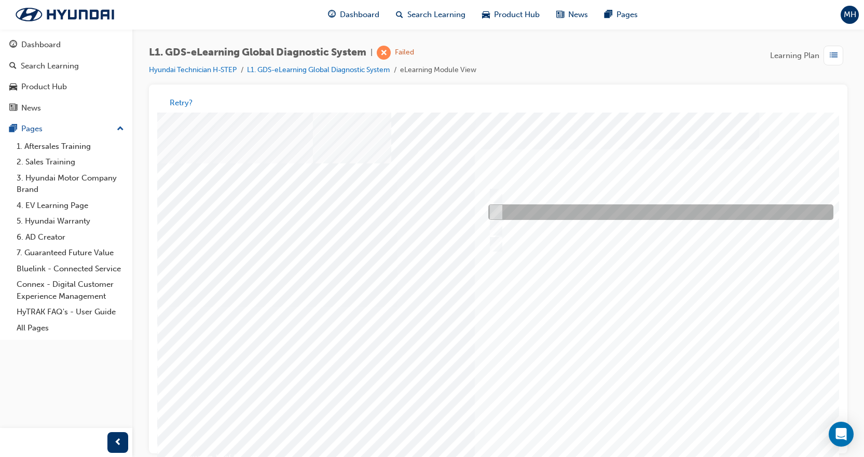
click at [574, 211] on div at bounding box center [657, 213] width 345 height 16
radio input "true"
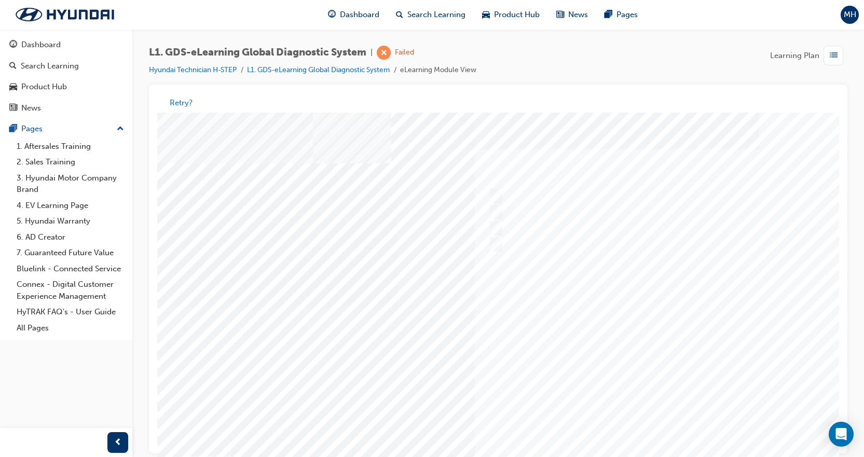
click at [654, 380] on div at bounding box center [509, 307] width 705 height 389
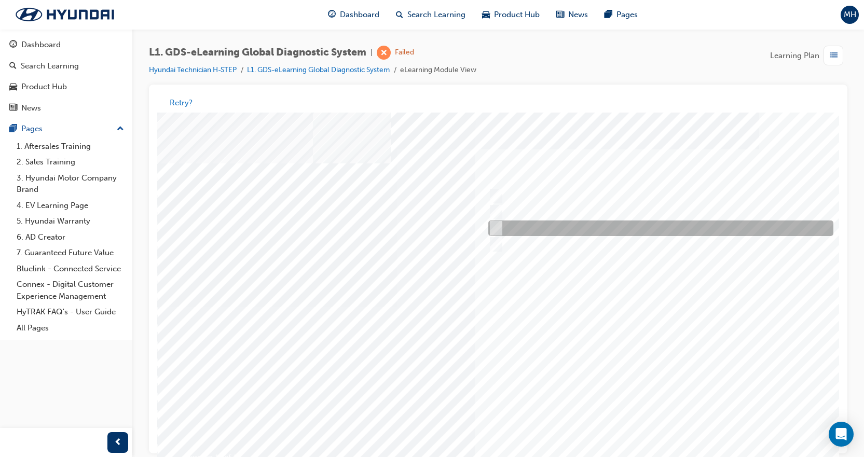
click at [496, 226] on input "0701" at bounding box center [493, 228] width 11 height 11
radio input "true"
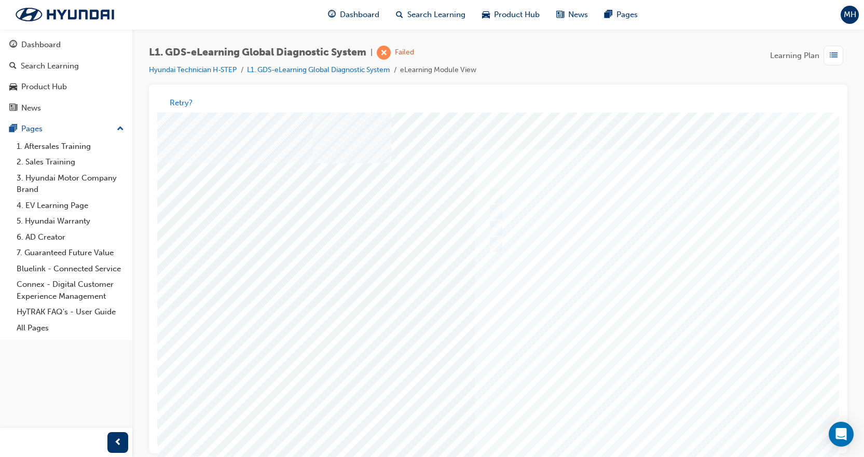
click at [651, 331] on div at bounding box center [509, 307] width 705 height 389
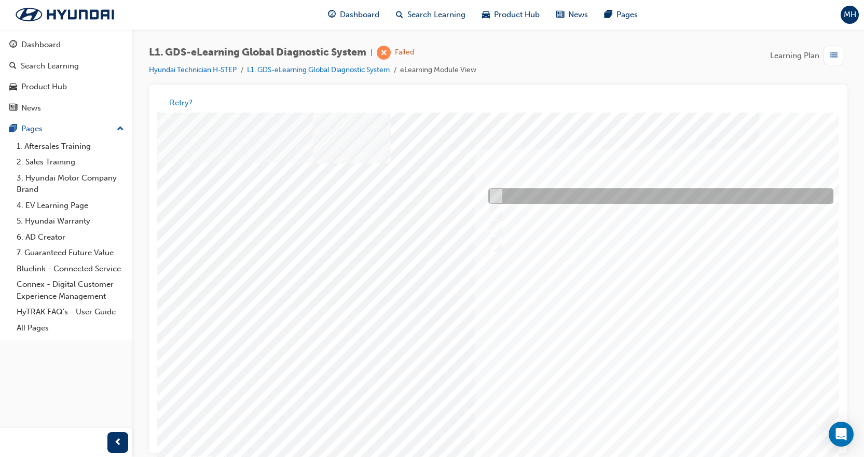
click at [507, 192] on div at bounding box center [657, 197] width 345 height 16
radio input "true"
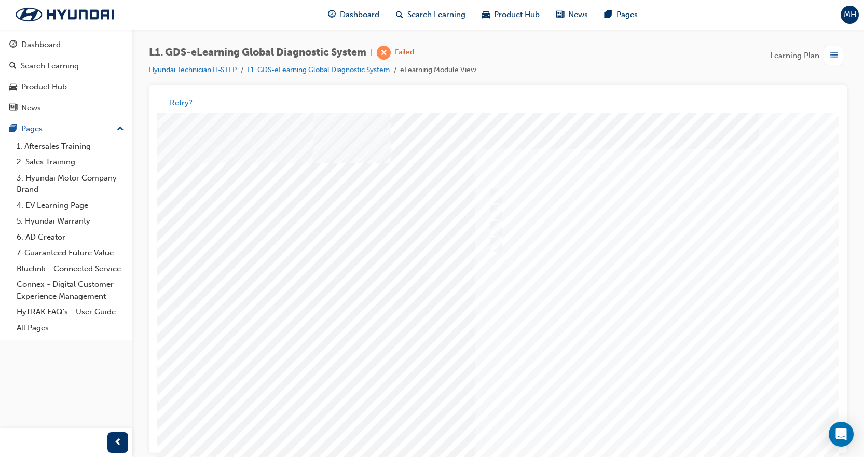
click at [671, 255] on div at bounding box center [509, 307] width 705 height 389
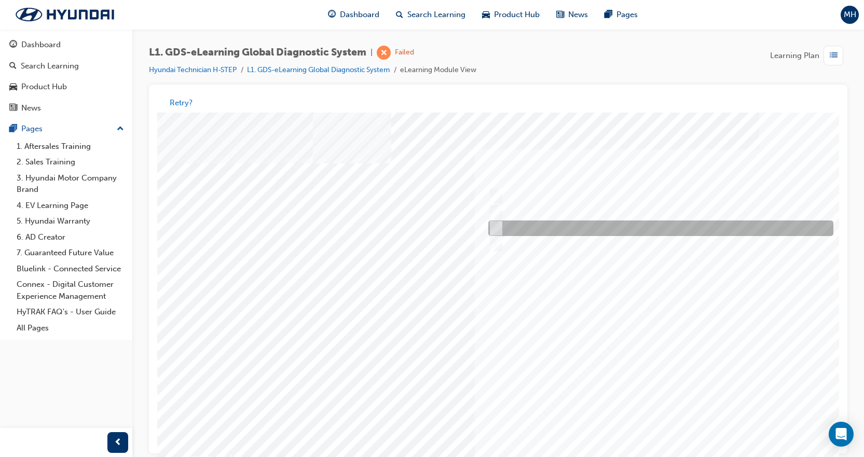
click at [556, 228] on div at bounding box center [657, 229] width 345 height 16
radio input "true"
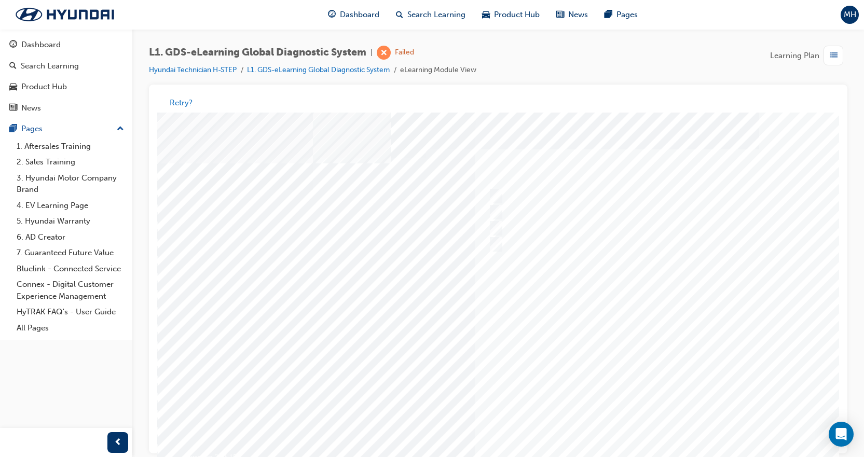
click at [637, 326] on div at bounding box center [509, 307] width 705 height 389
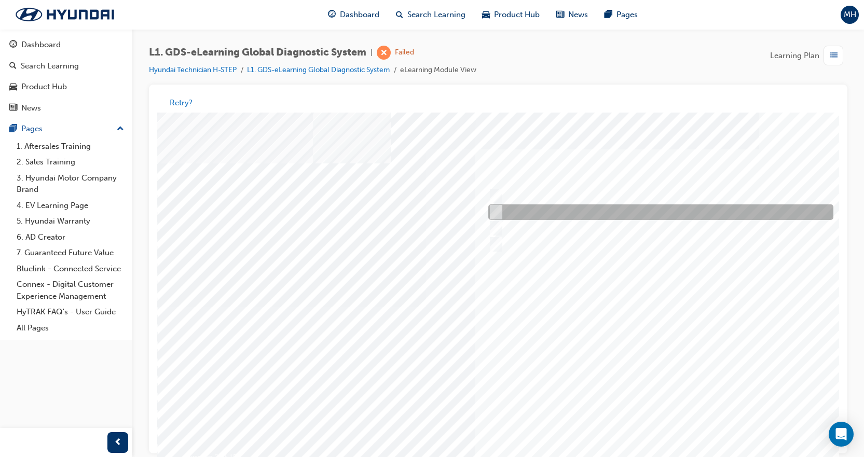
click at [507, 209] on div at bounding box center [657, 213] width 345 height 16
checkbox input "true"
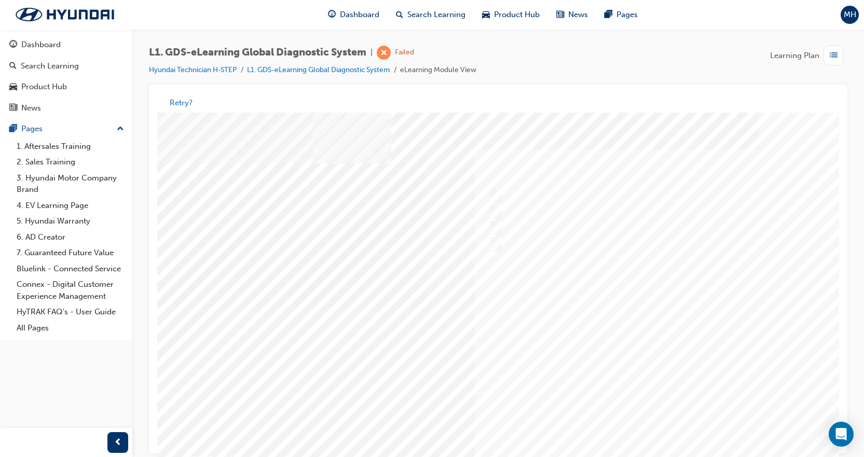
click at [659, 324] on div at bounding box center [509, 307] width 705 height 389
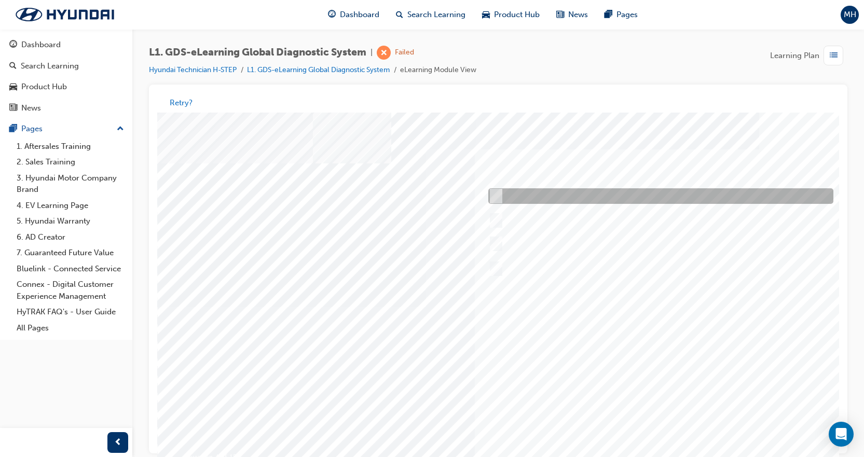
click at [552, 197] on div at bounding box center [657, 197] width 345 height 16
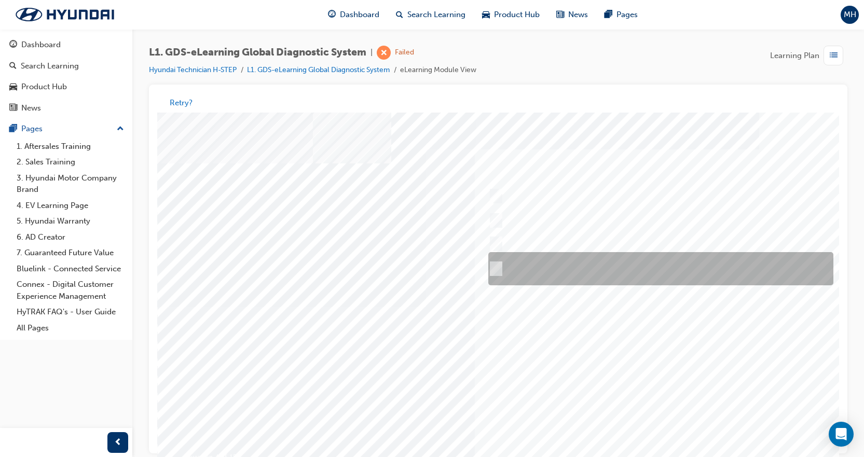
click at [549, 265] on div at bounding box center [657, 269] width 345 height 33
radio input "false"
radio input "true"
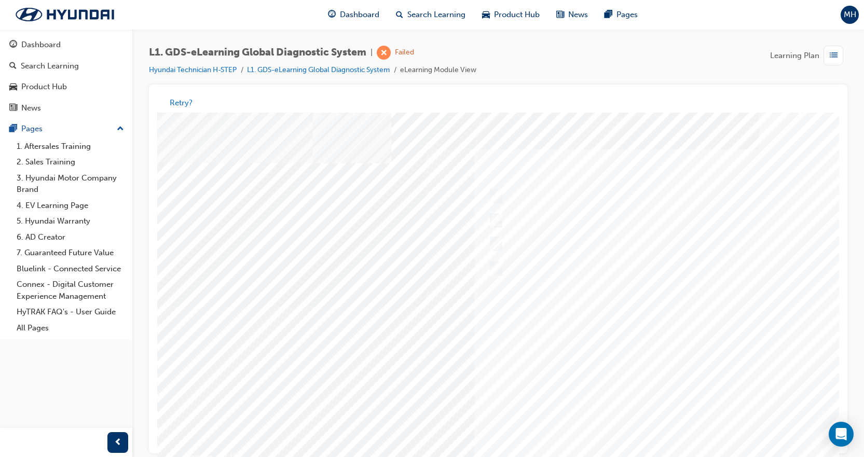
click at [642, 350] on div at bounding box center [509, 307] width 705 height 389
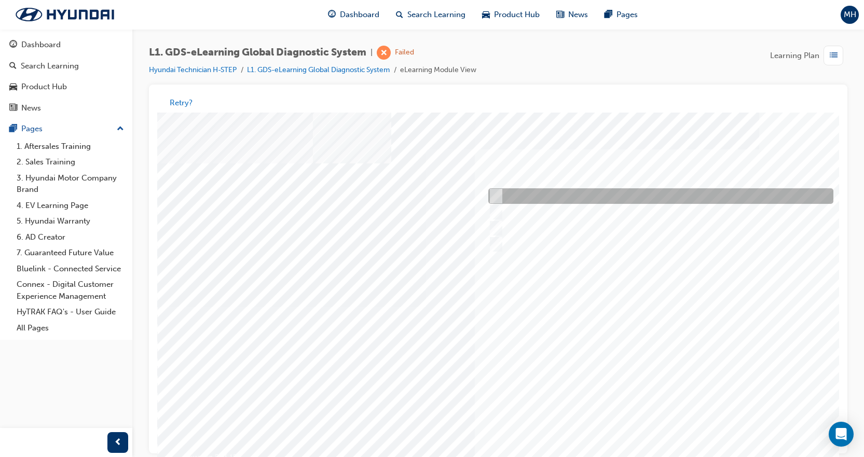
click at [547, 192] on div at bounding box center [657, 197] width 345 height 16
checkbox input "true"
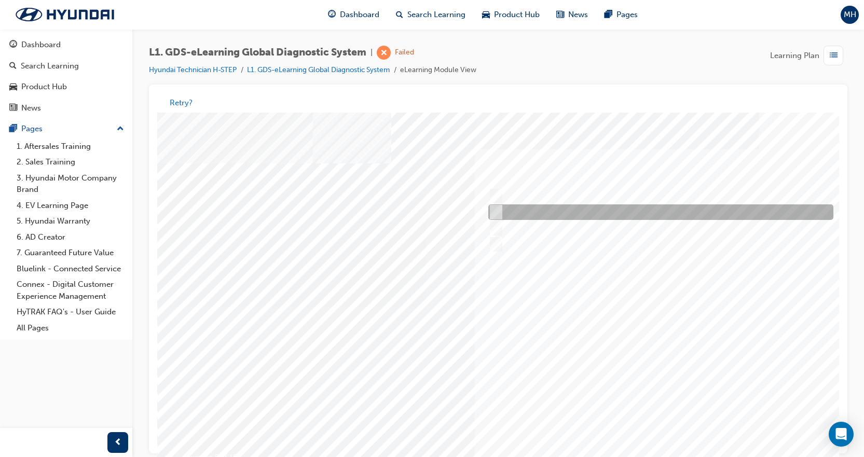
click at [544, 214] on div at bounding box center [657, 213] width 345 height 16
checkbox input "true"
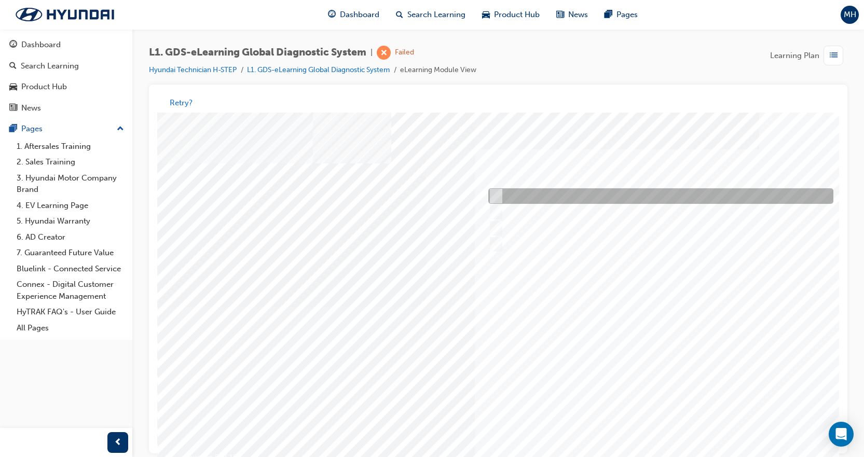
click at [544, 196] on div at bounding box center [657, 197] width 345 height 16
checkbox input "false"
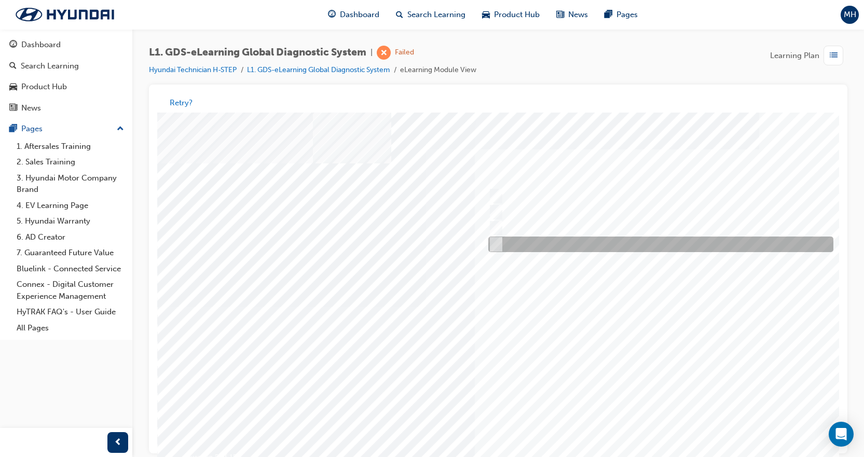
click at [538, 247] on div at bounding box center [657, 245] width 345 height 16
checkbox input "true"
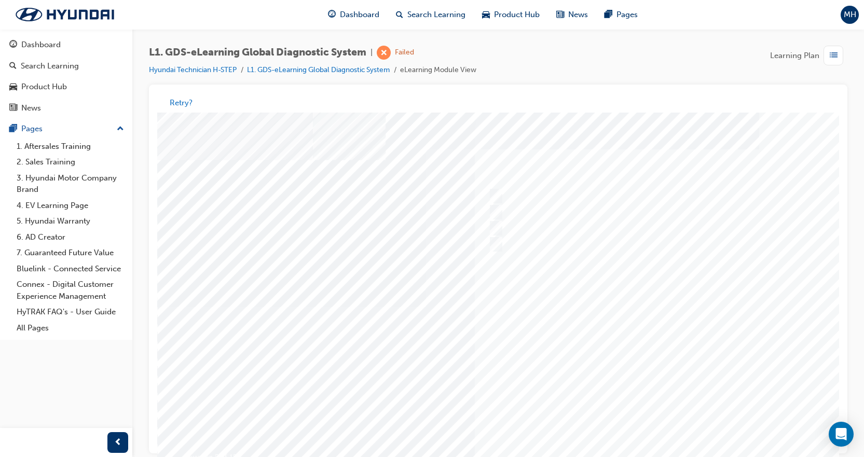
click at [614, 301] on div at bounding box center [509, 307] width 705 height 389
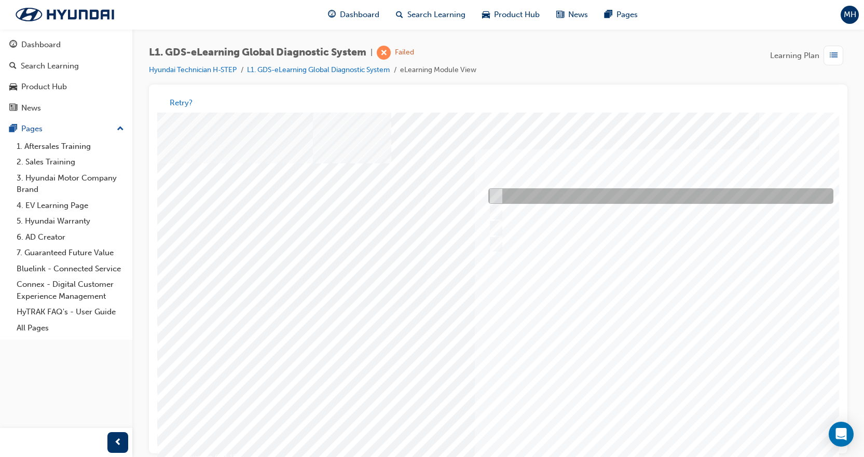
click at [533, 199] on div at bounding box center [657, 197] width 345 height 16
checkbox input "true"
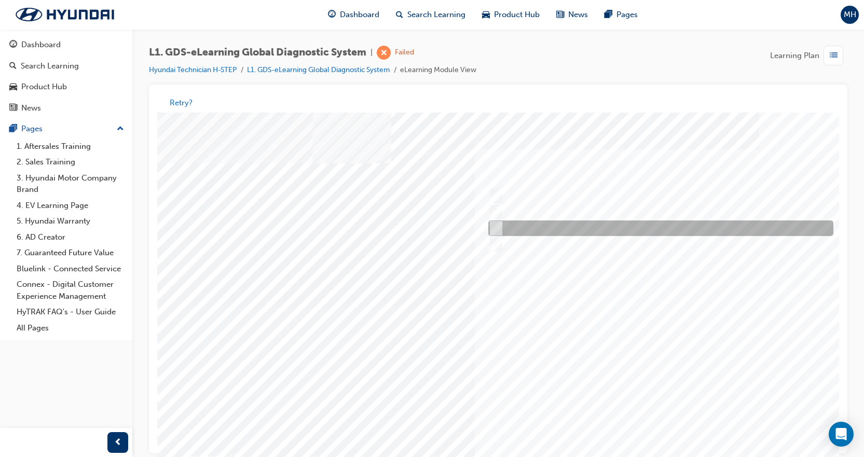
click at [532, 229] on div at bounding box center [657, 229] width 345 height 16
checkbox input "true"
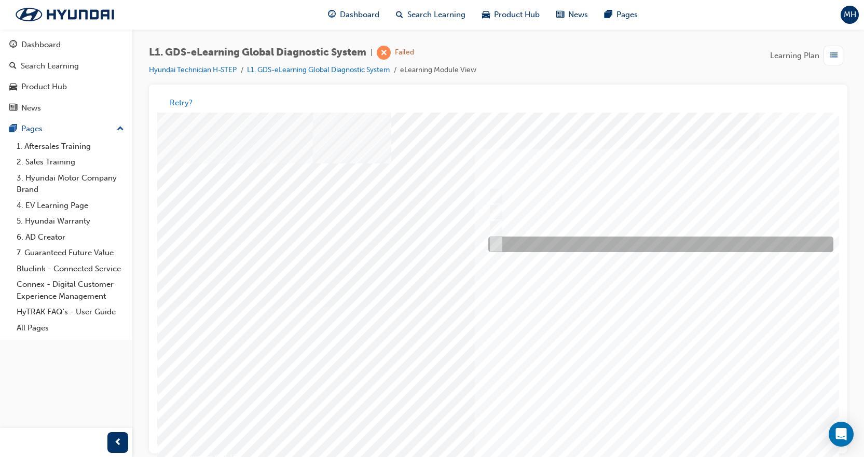
click at [532, 237] on div at bounding box center [657, 245] width 345 height 16
checkbox input "true"
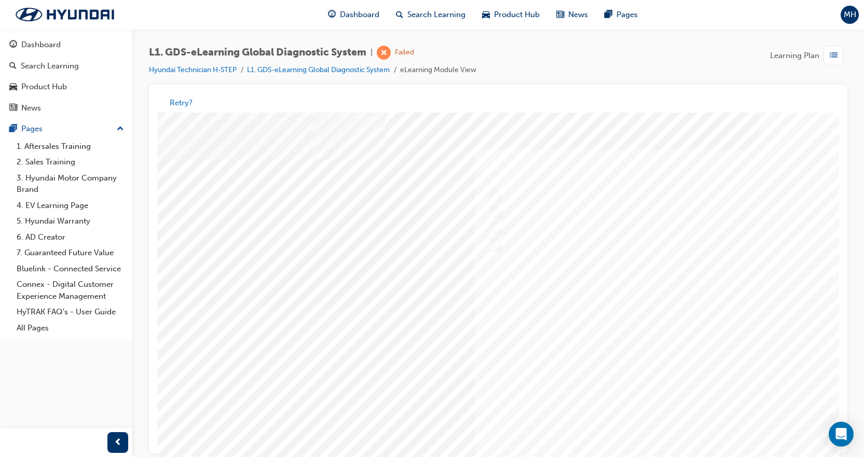
click at [598, 325] on div at bounding box center [509, 307] width 705 height 389
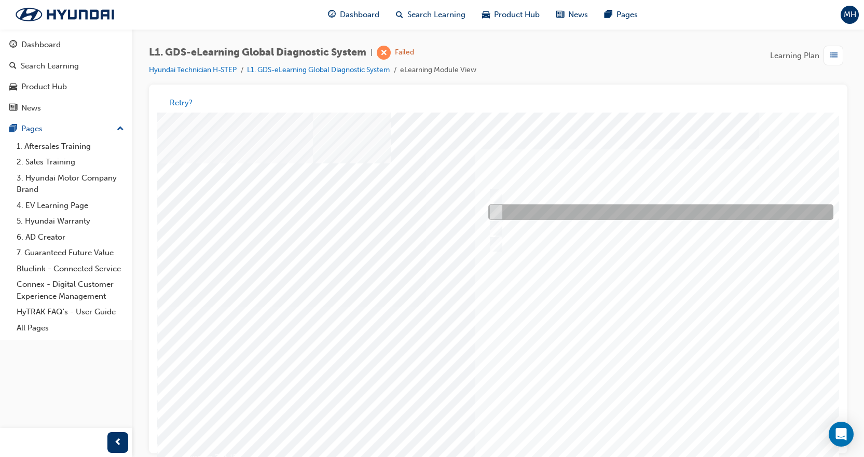
click at [523, 210] on div at bounding box center [657, 213] width 345 height 16
radio input "true"
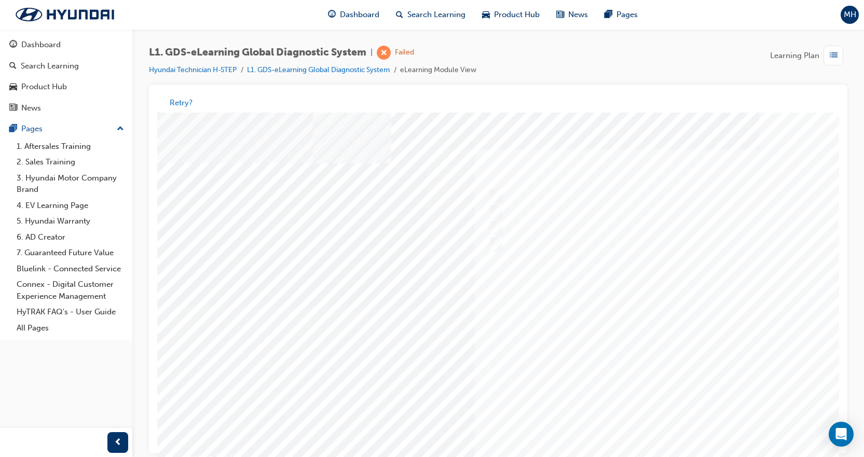
click at [545, 292] on div at bounding box center [509, 307] width 705 height 389
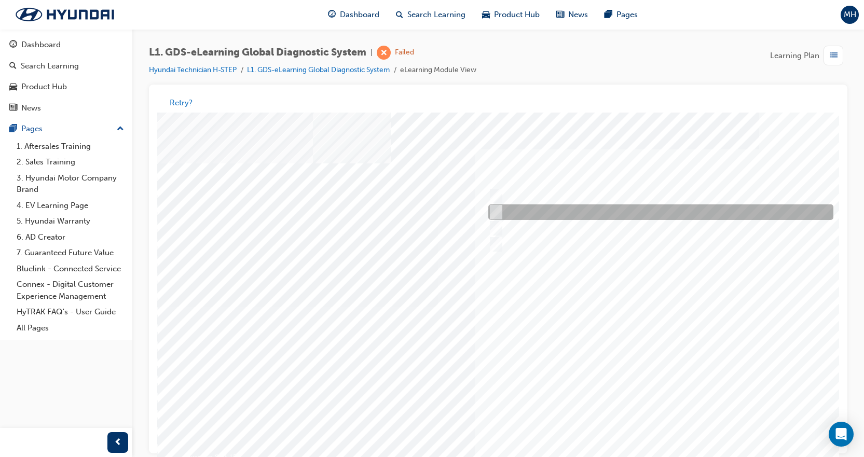
click at [554, 212] on div at bounding box center [657, 213] width 345 height 16
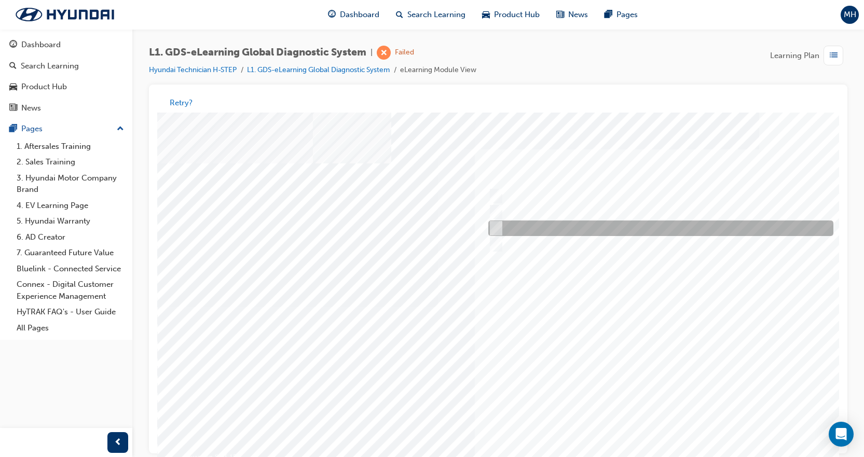
click at [547, 226] on div at bounding box center [657, 229] width 345 height 16
radio input "false"
radio input "true"
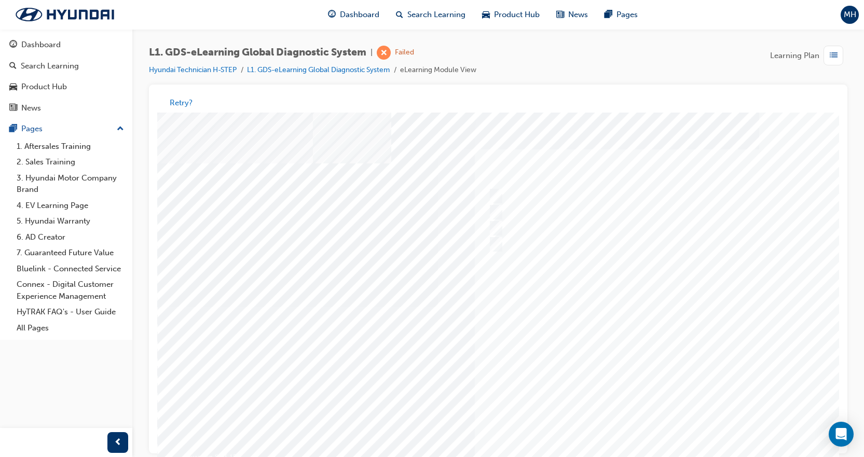
click at [636, 345] on div at bounding box center [509, 307] width 705 height 389
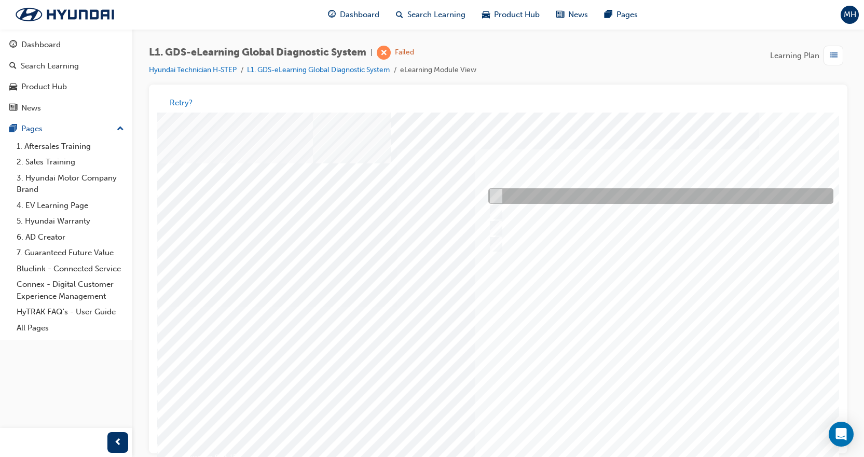
click at [543, 196] on div at bounding box center [657, 197] width 345 height 16
radio input "true"
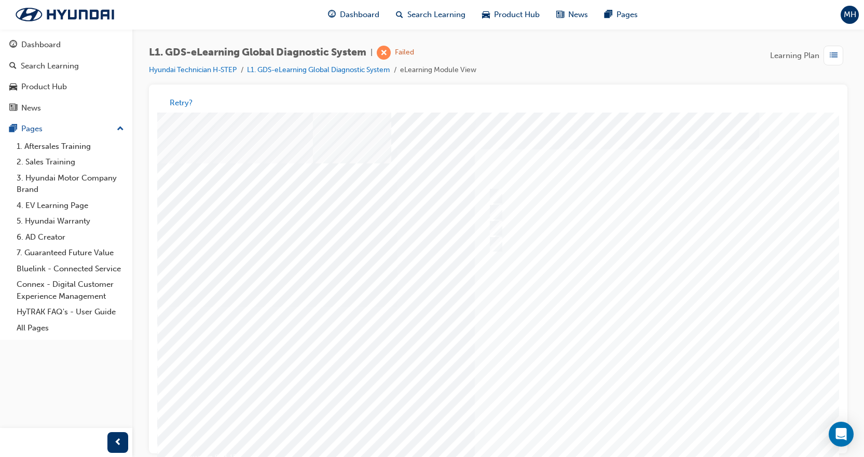
click at [630, 361] on div at bounding box center [509, 307] width 705 height 389
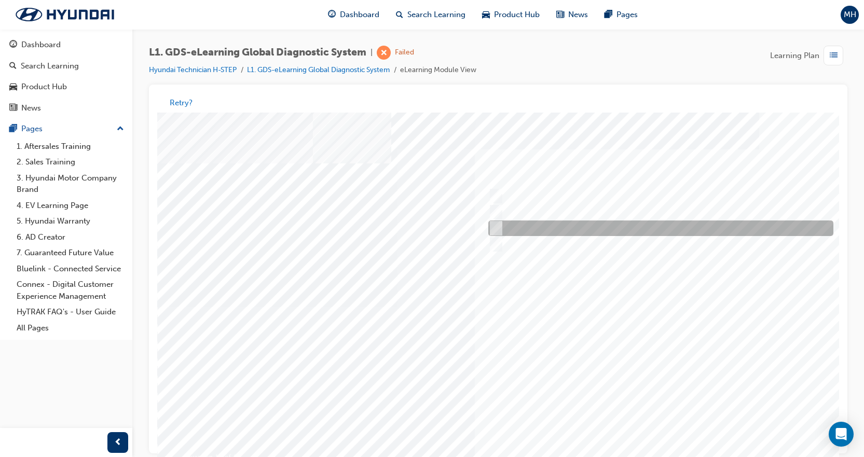
click at [572, 229] on div at bounding box center [657, 229] width 345 height 16
radio input "true"
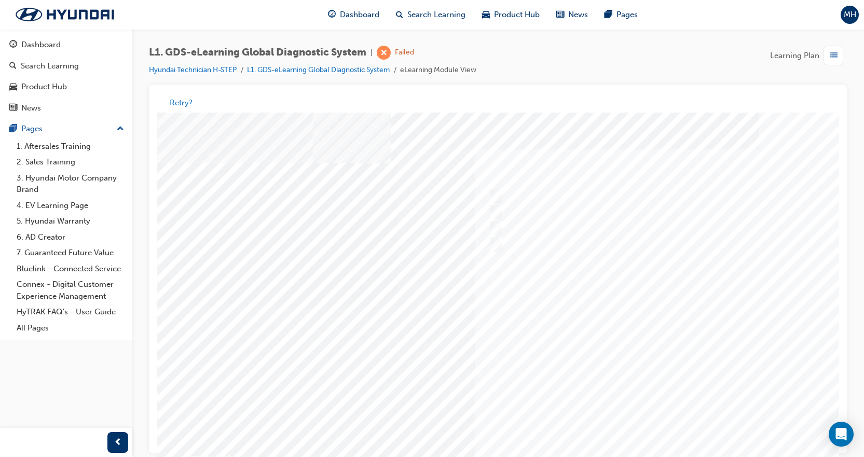
click at [637, 354] on div at bounding box center [509, 307] width 705 height 389
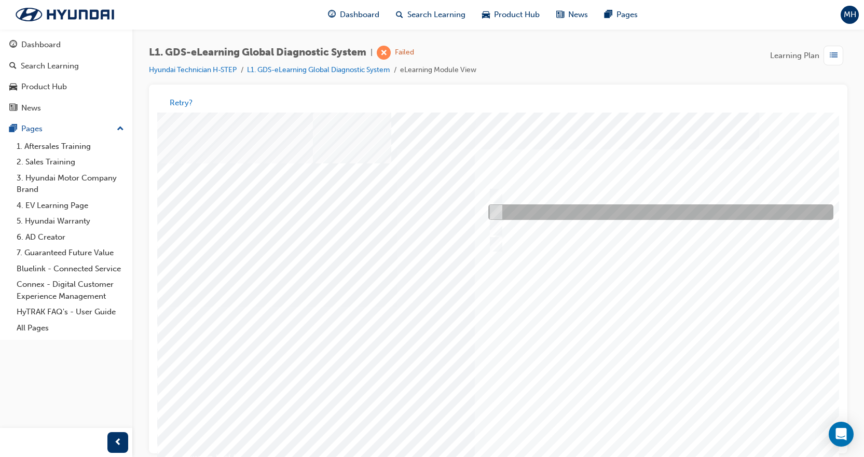
click at [572, 218] on div at bounding box center [657, 213] width 345 height 16
radio input "true"
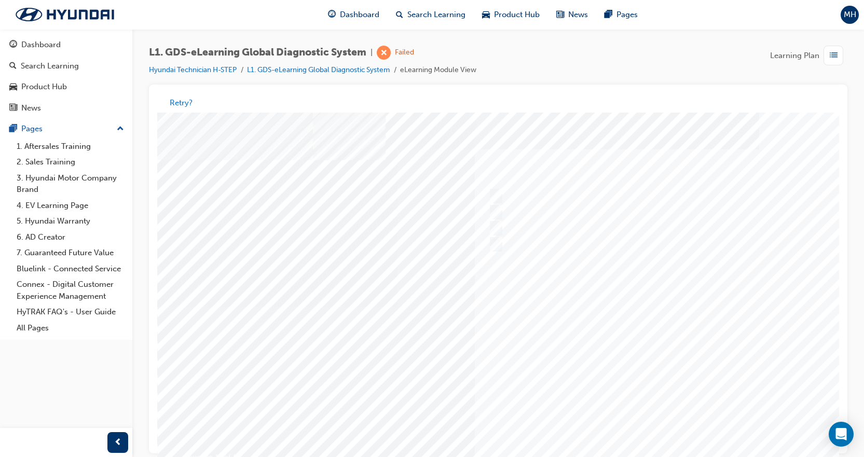
click at [638, 331] on div at bounding box center [509, 307] width 705 height 389
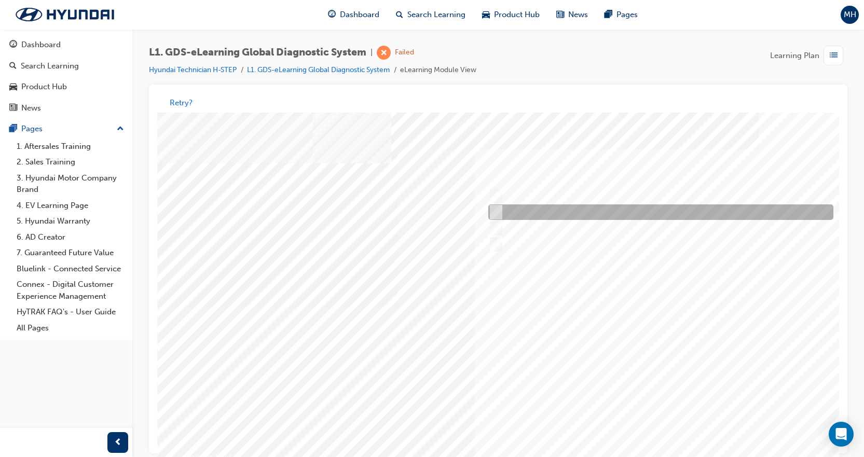
click at [577, 214] on div at bounding box center [657, 213] width 345 height 16
radio input "true"
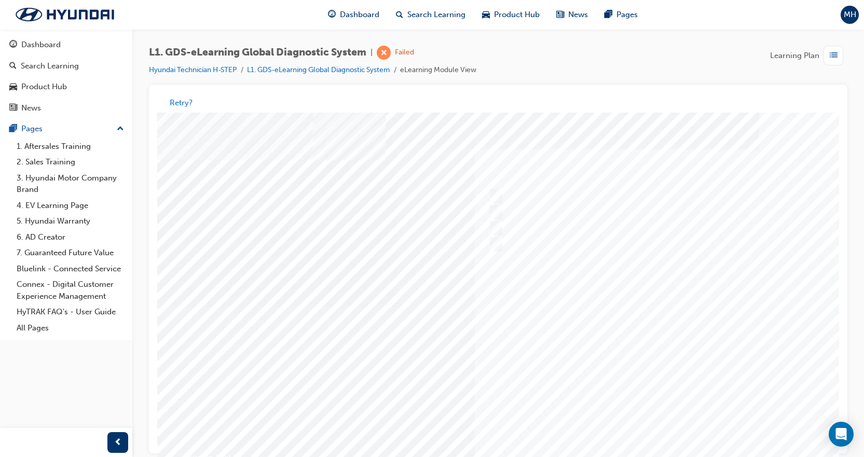
click at [578, 369] on div at bounding box center [509, 307] width 705 height 389
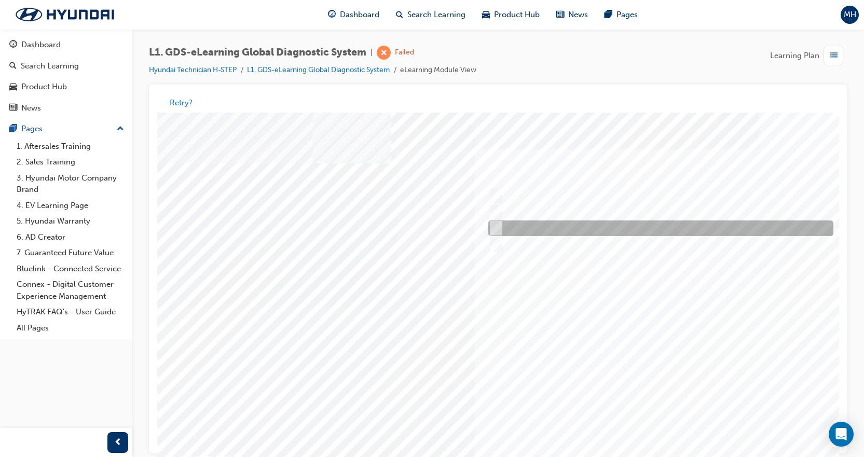
click at [580, 227] on div at bounding box center [657, 229] width 345 height 16
radio input "true"
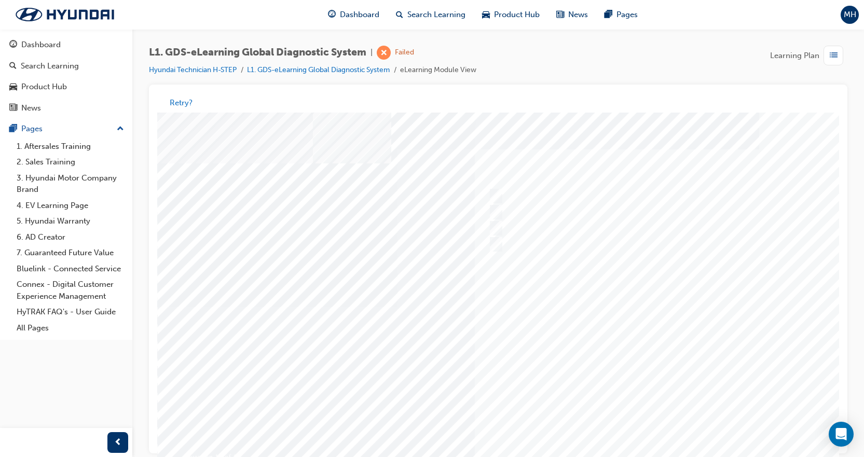
click at [618, 316] on div at bounding box center [509, 307] width 705 height 389
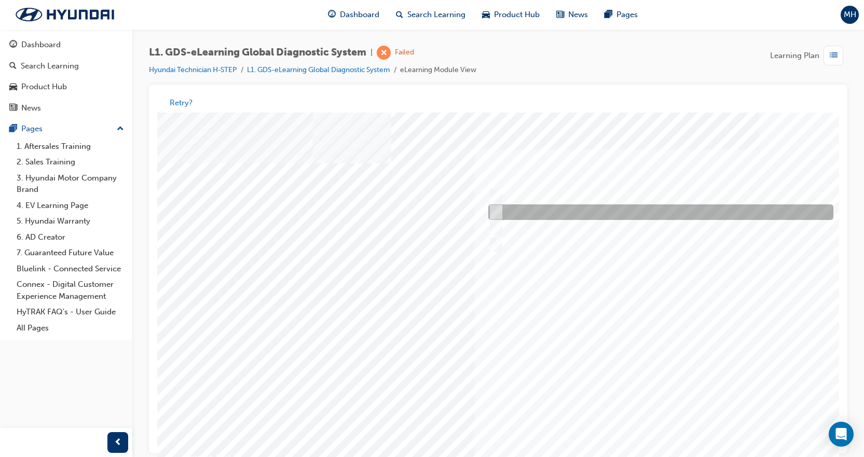
click at [540, 219] on div at bounding box center [657, 213] width 345 height 16
radio input "true"
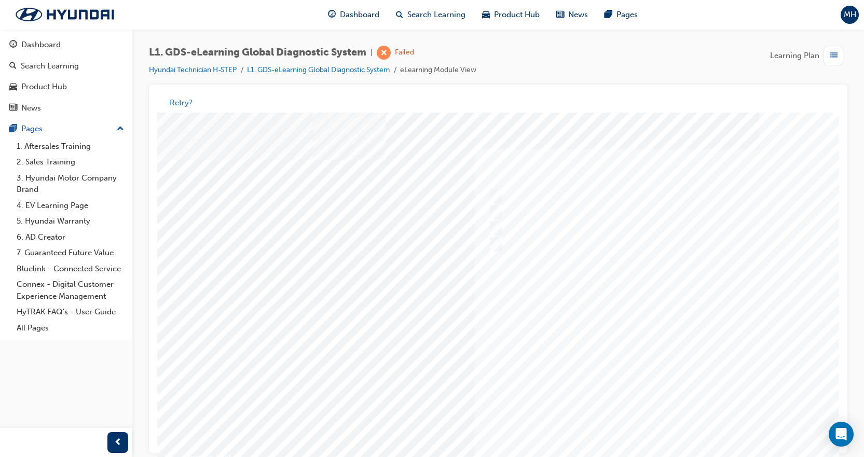
click at [625, 318] on div at bounding box center [509, 307] width 705 height 389
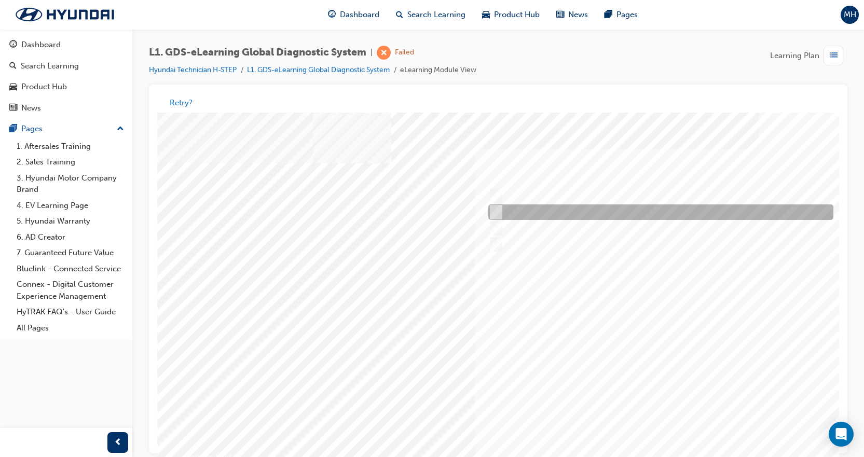
click at [500, 217] on div at bounding box center [657, 213] width 345 height 16
radio input "true"
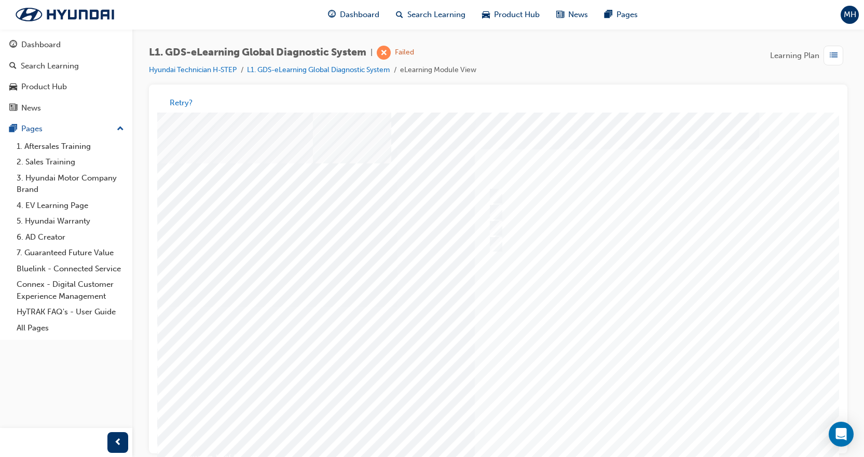
click at [596, 292] on div at bounding box center [509, 307] width 705 height 389
